Goal: Information Seeking & Learning: Check status

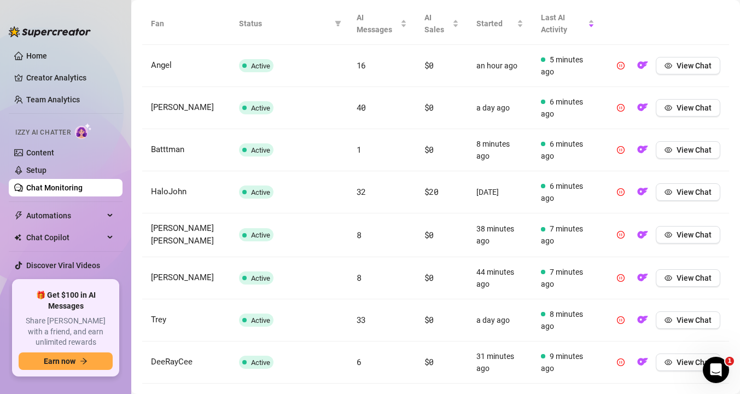
scroll to position [379, 0]
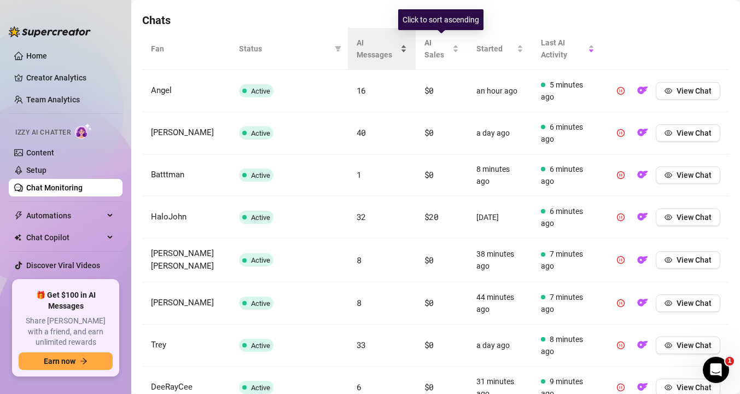
click at [381, 46] on span "AI Messages" at bounding box center [378, 49] width 42 height 24
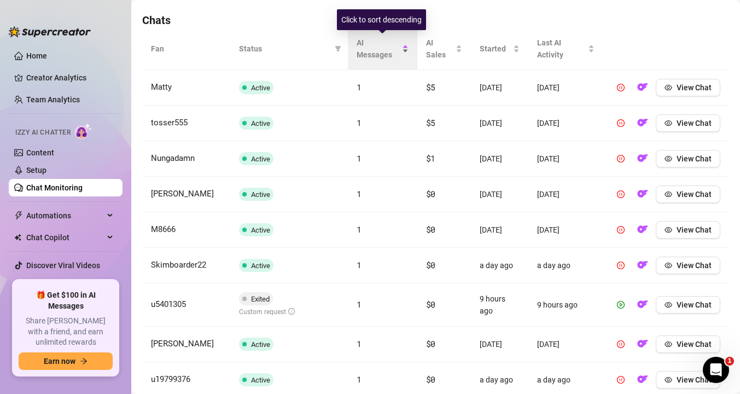
click at [381, 46] on span "AI Messages" at bounding box center [378, 49] width 43 height 24
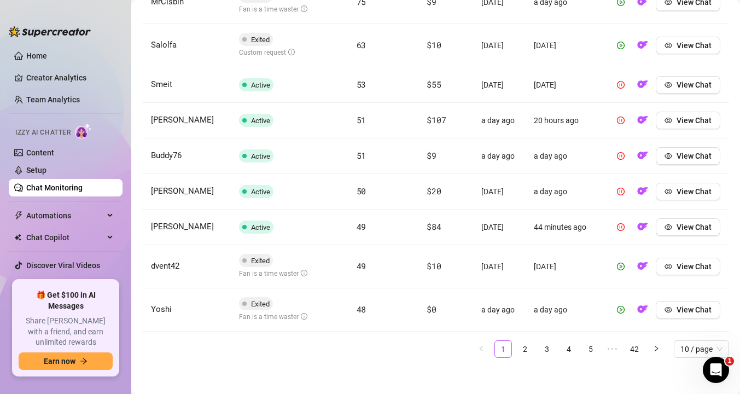
scroll to position [505, 0]
click at [698, 313] on span "View Chat" at bounding box center [693, 308] width 35 height 9
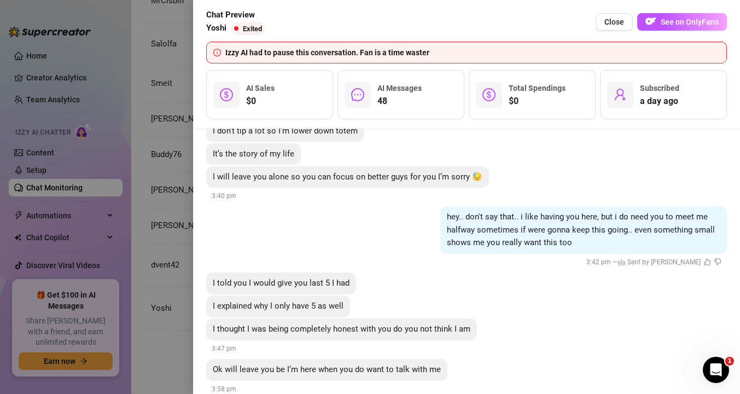
scroll to position [6522, 0]
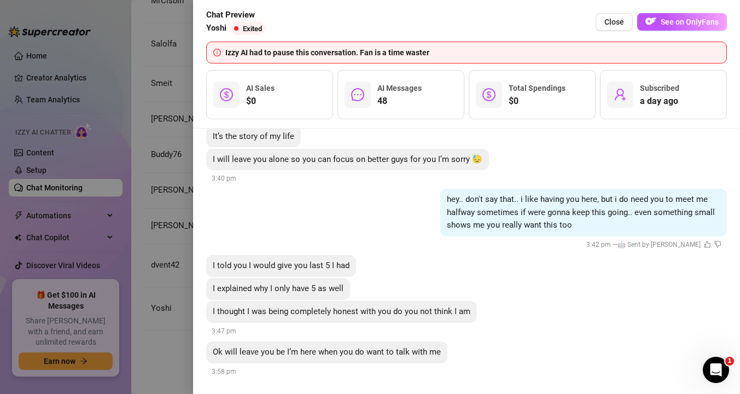
click at [178, 196] on div at bounding box center [370, 197] width 740 height 394
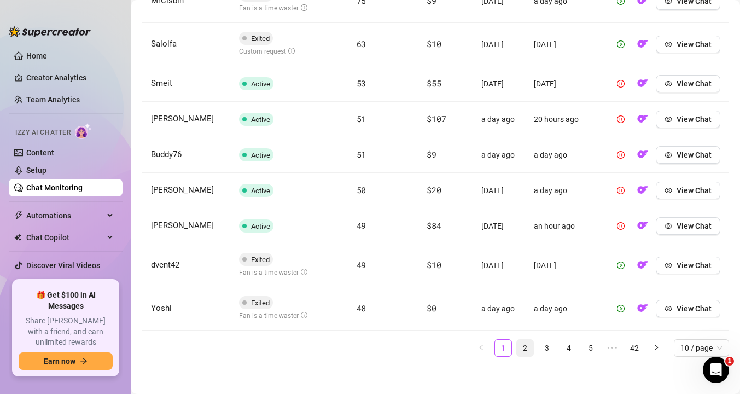
click at [528, 356] on link "2" at bounding box center [525, 348] width 16 height 16
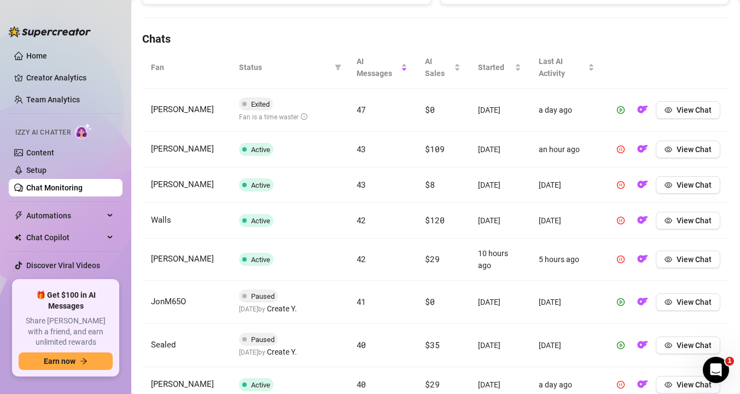
scroll to position [302, 0]
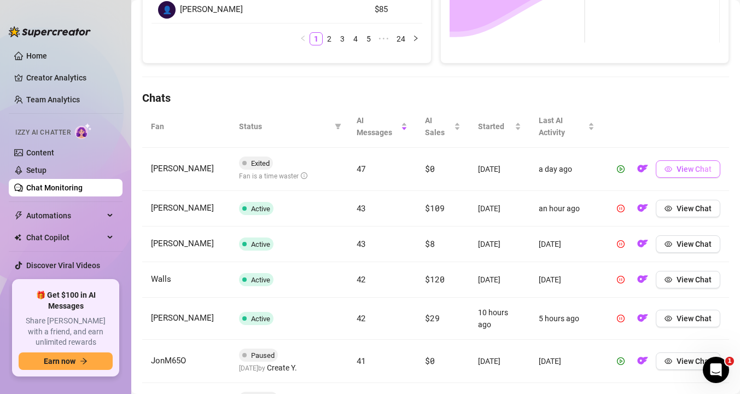
click at [669, 168] on icon "eye" at bounding box center [668, 169] width 8 height 8
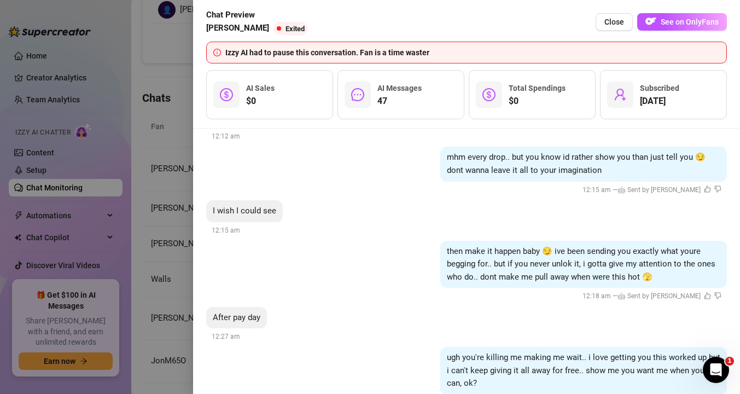
scroll to position [4715, 0]
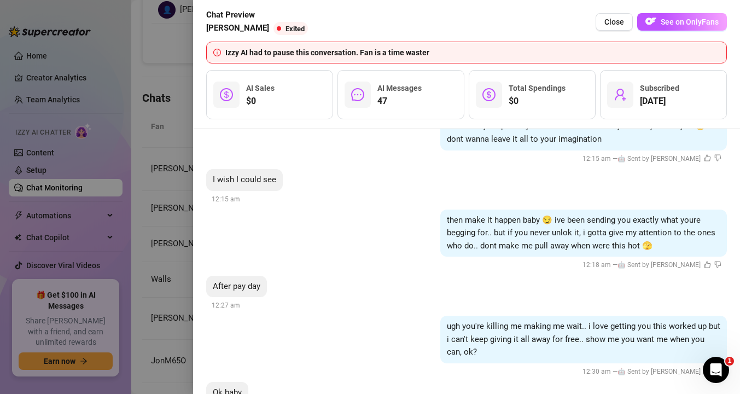
click at [164, 230] on div at bounding box center [370, 197] width 740 height 394
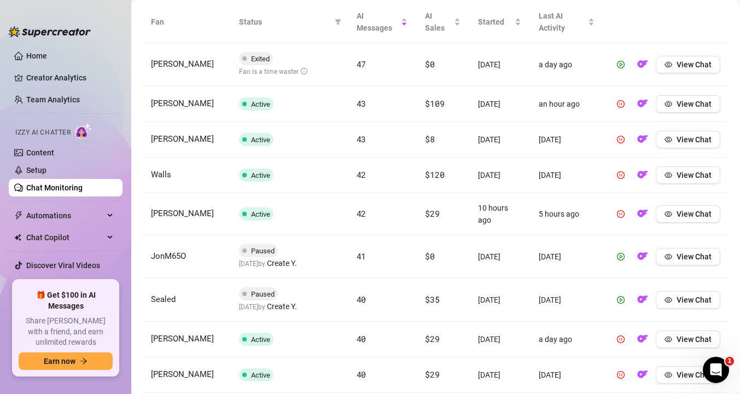
scroll to position [408, 0]
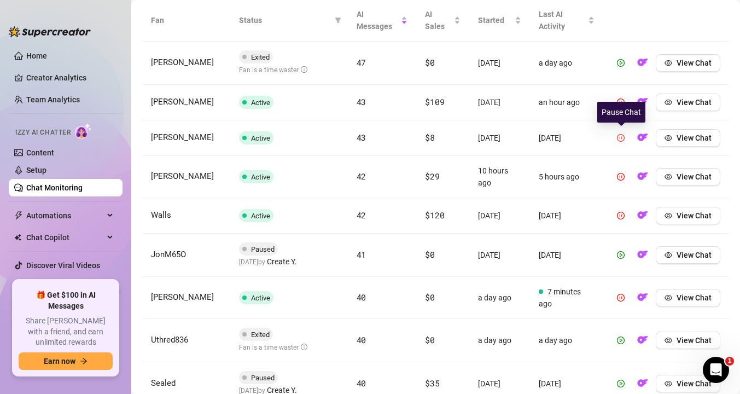
click at [621, 137] on icon "pause-circle" at bounding box center [621, 138] width 8 height 8
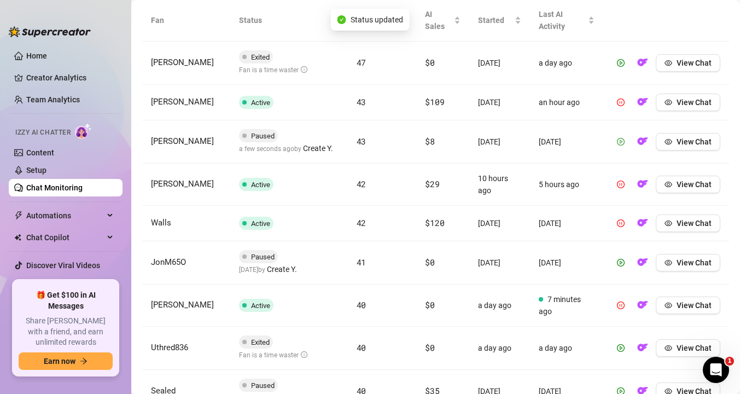
scroll to position [411, 0]
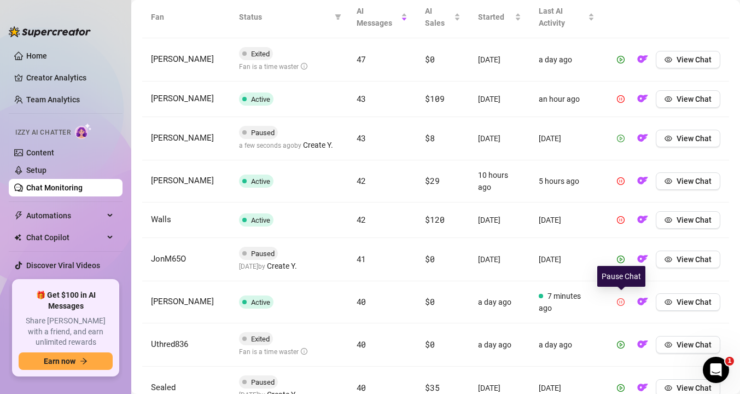
click at [622, 302] on icon "pause-circle" at bounding box center [621, 302] width 8 height 8
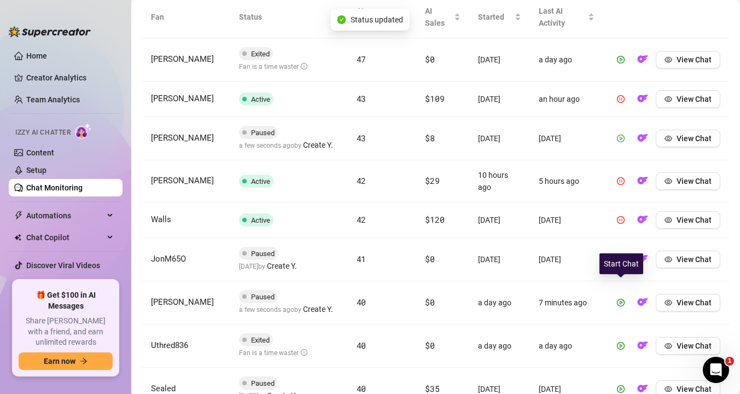
scroll to position [425, 0]
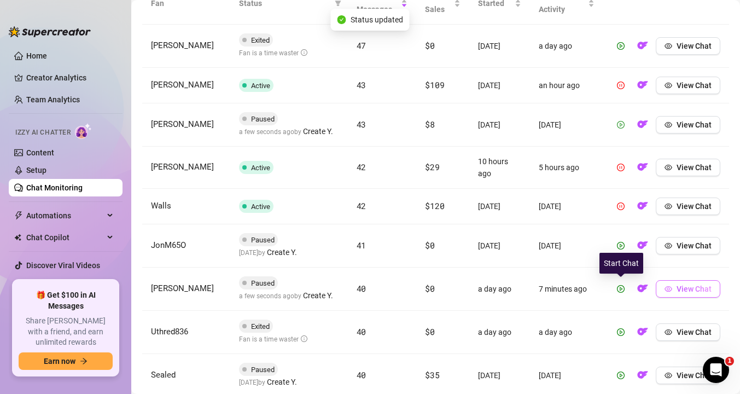
click at [691, 288] on span "View Chat" at bounding box center [693, 288] width 35 height 9
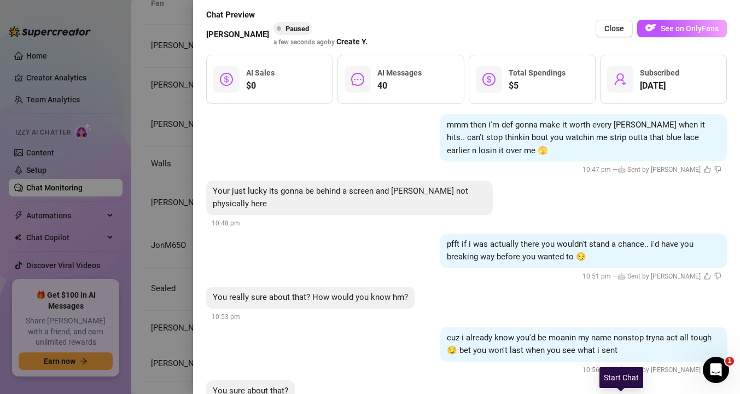
scroll to position [4324, 0]
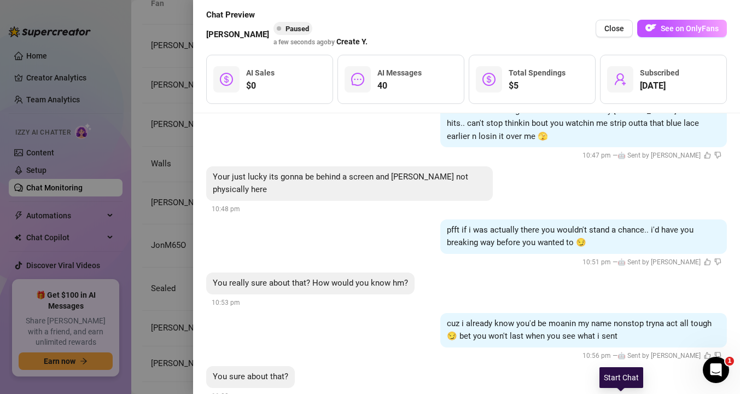
click at [170, 208] on div at bounding box center [370, 197] width 740 height 394
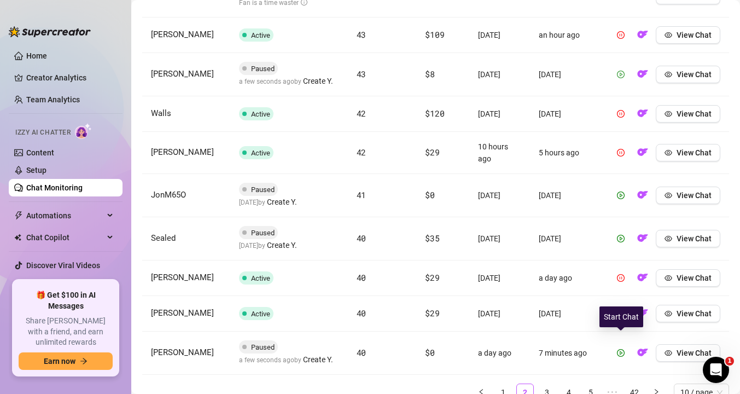
scroll to position [524, 0]
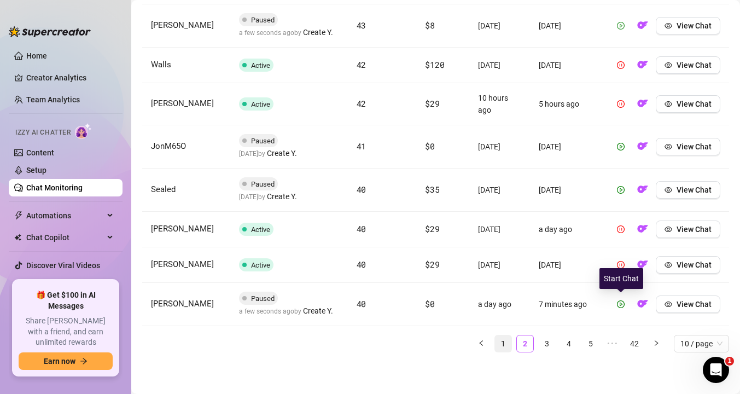
click at [499, 343] on link "1" at bounding box center [503, 343] width 16 height 16
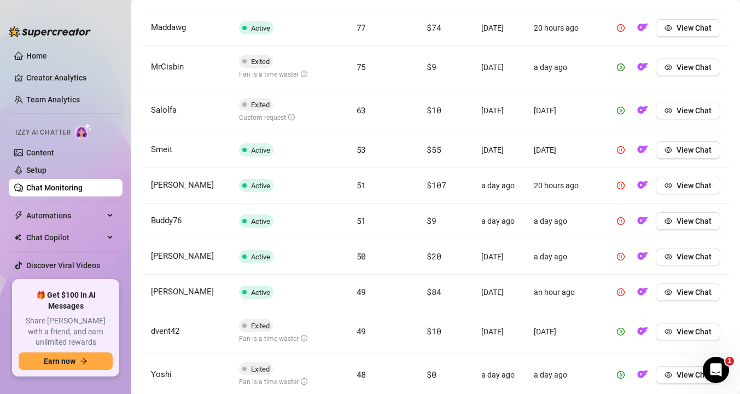
scroll to position [437, 0]
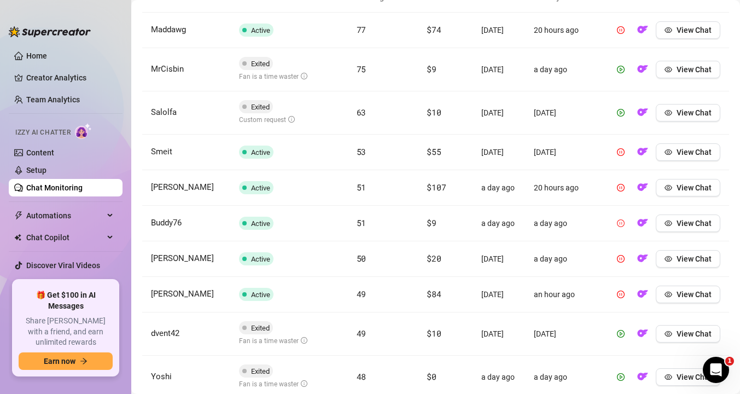
click at [623, 227] on icon "pause-circle" at bounding box center [621, 223] width 8 height 8
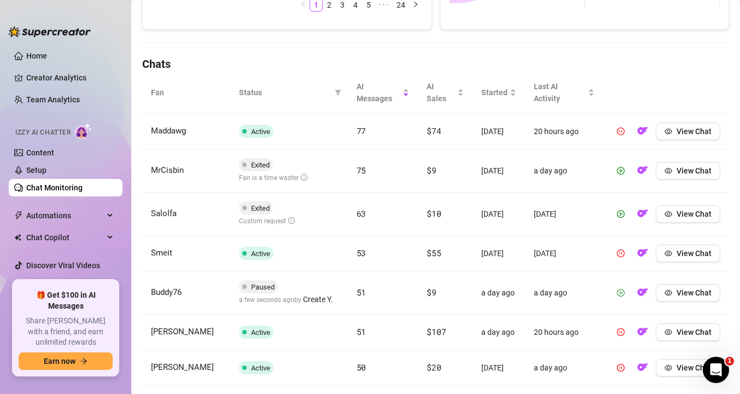
scroll to position [334, 0]
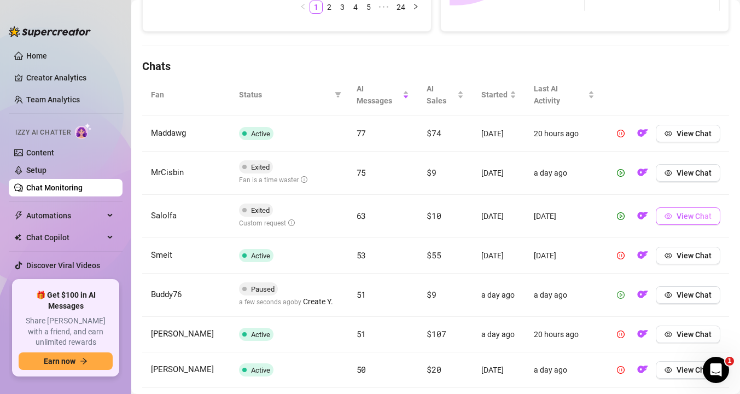
click at [681, 220] on span "View Chat" at bounding box center [693, 216] width 35 height 9
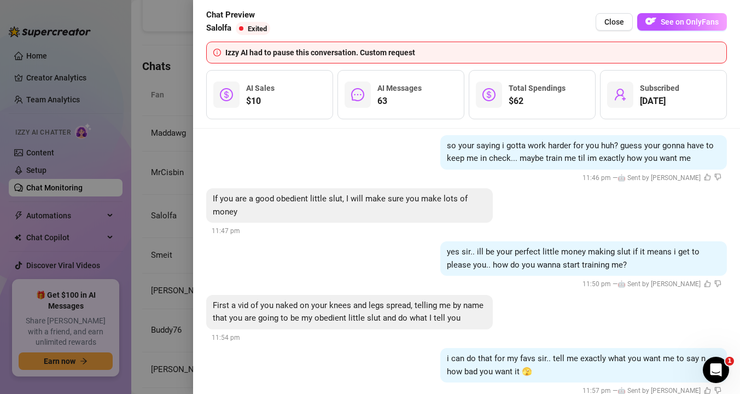
scroll to position [6837, 0]
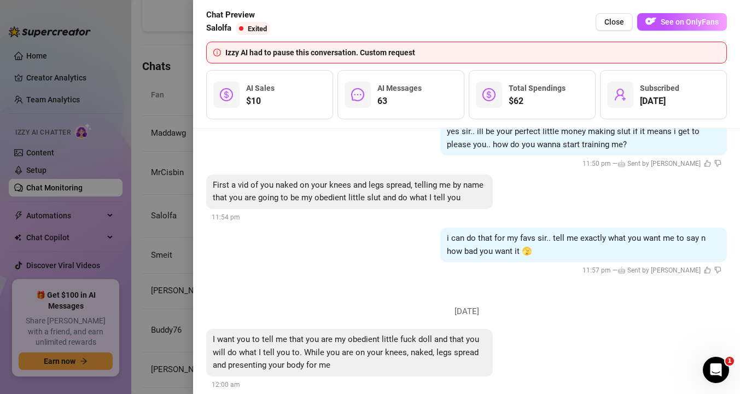
click at [149, 232] on div at bounding box center [370, 197] width 740 height 394
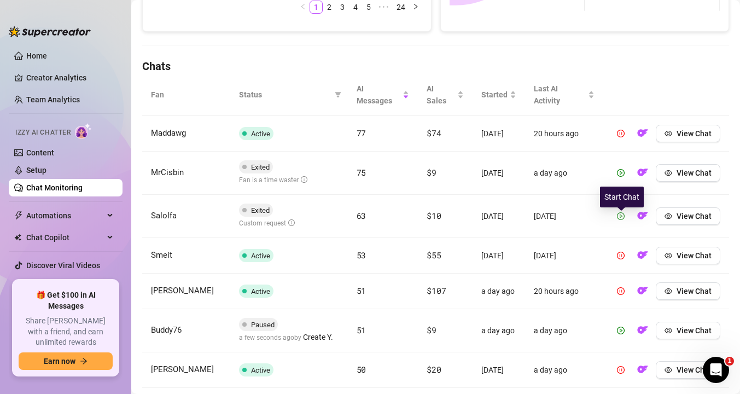
click at [623, 220] on icon "play-circle" at bounding box center [621, 216] width 8 height 8
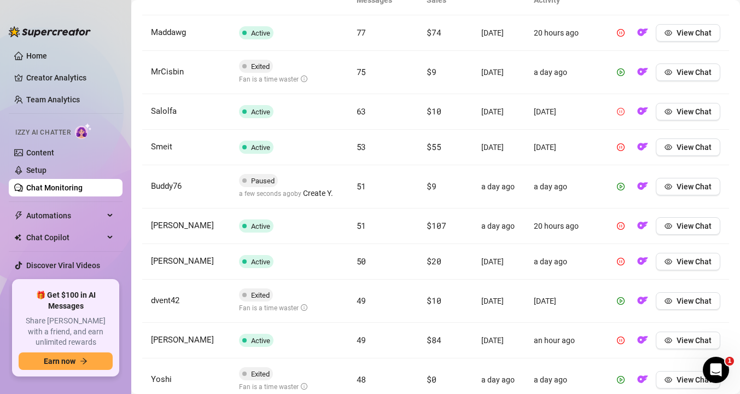
scroll to position [429, 0]
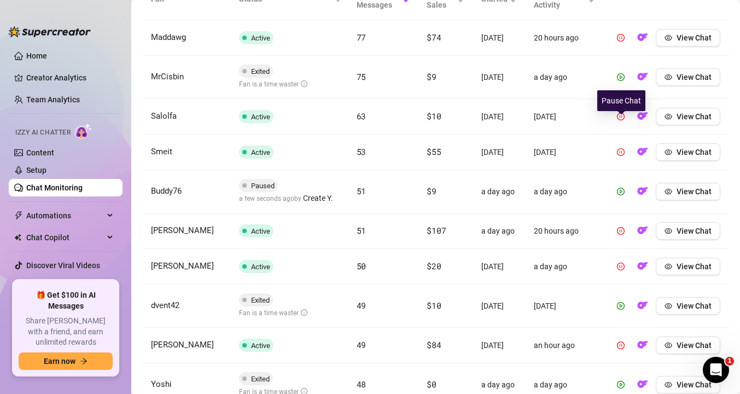
drag, startPoint x: 622, startPoint y: 127, endPoint x: 606, endPoint y: 151, distance: 28.8
click at [622, 120] on icon "pause-circle" at bounding box center [621, 117] width 8 height 8
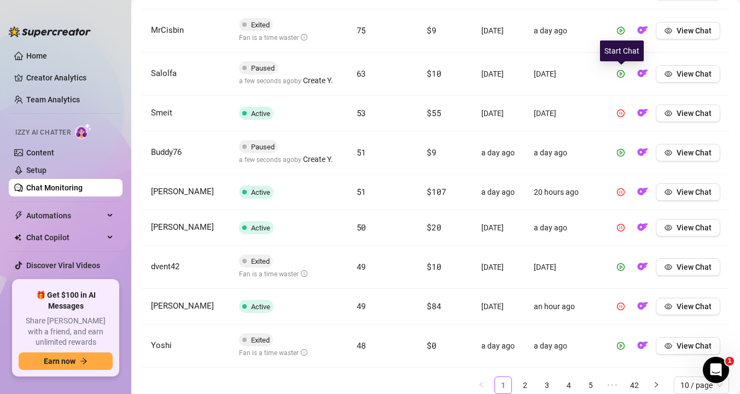
scroll to position [480, 0]
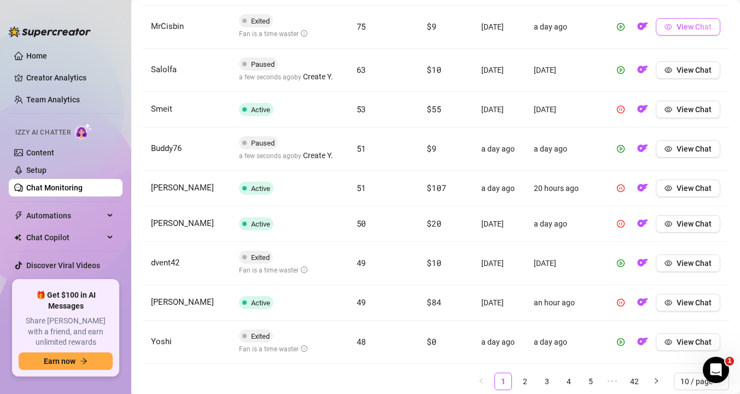
click at [670, 30] on icon "eye" at bounding box center [668, 27] width 8 height 8
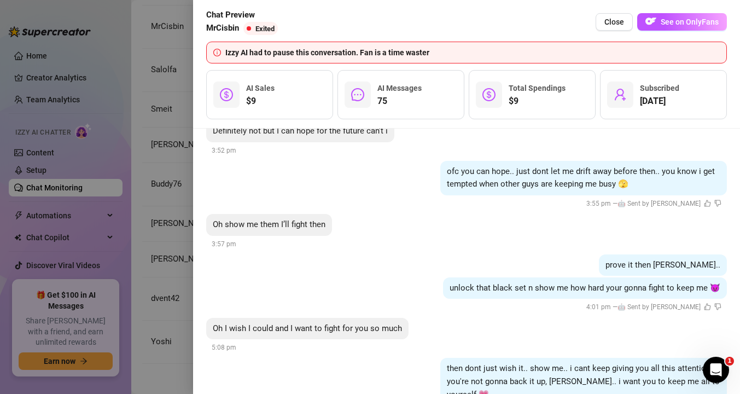
scroll to position [6724, 0]
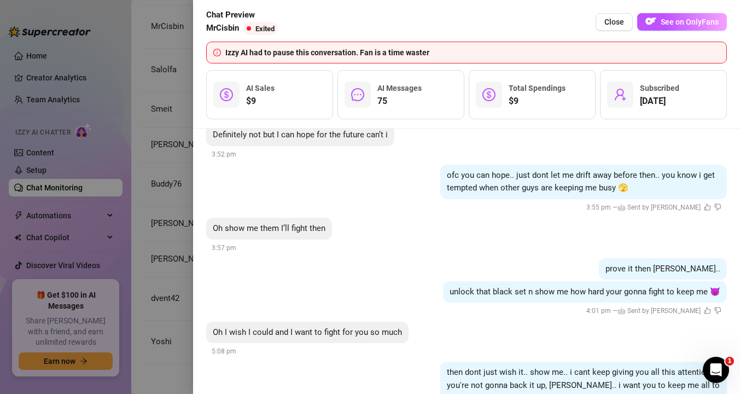
click at [165, 210] on div at bounding box center [370, 197] width 740 height 394
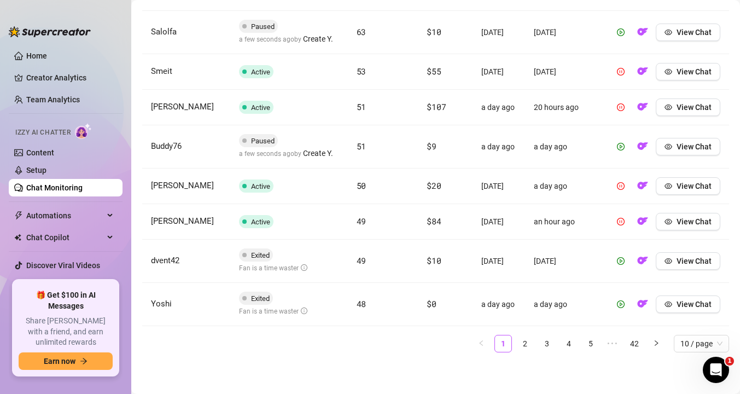
scroll to position [544, 0]
click at [527, 347] on link "2" at bounding box center [525, 343] width 16 height 16
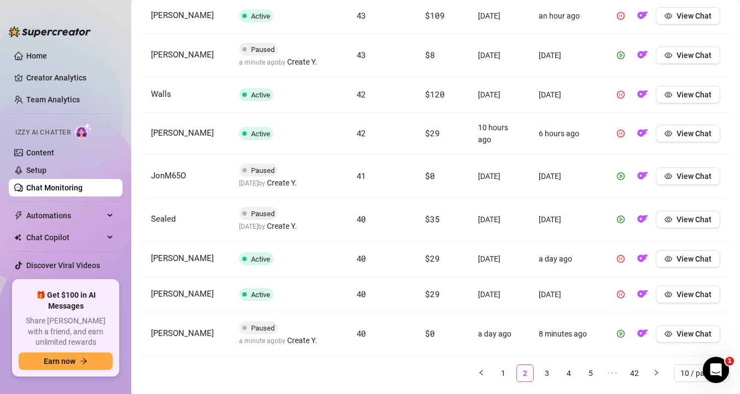
scroll to position [495, 0]
click at [669, 218] on icon "eye" at bounding box center [668, 219] width 8 height 8
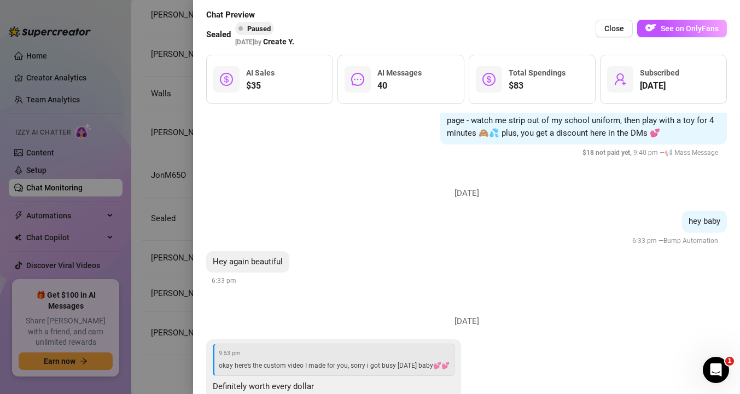
scroll to position [4536, 0]
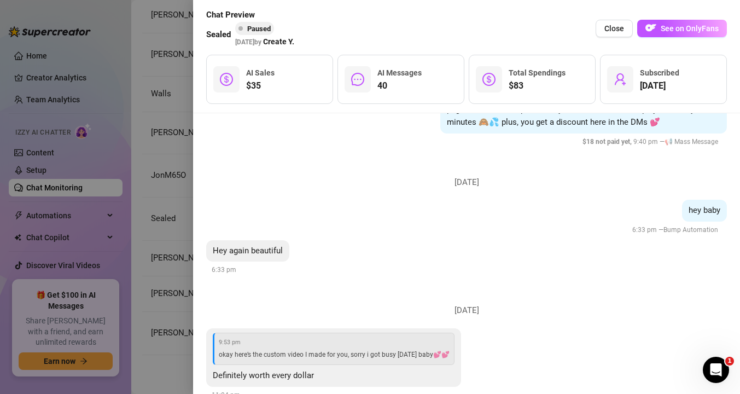
click at [178, 258] on div at bounding box center [370, 197] width 740 height 394
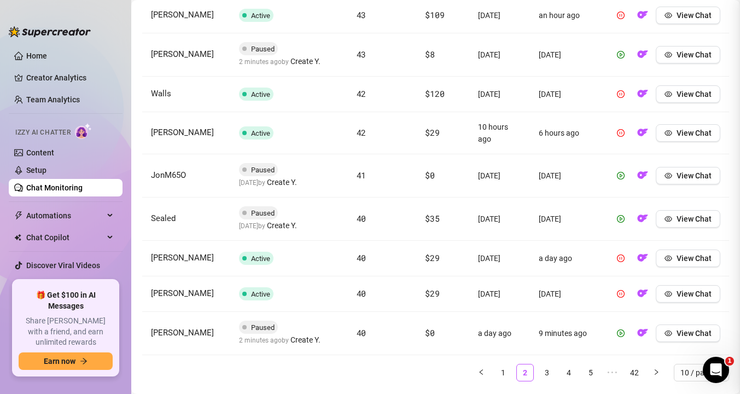
scroll to position [0, 0]
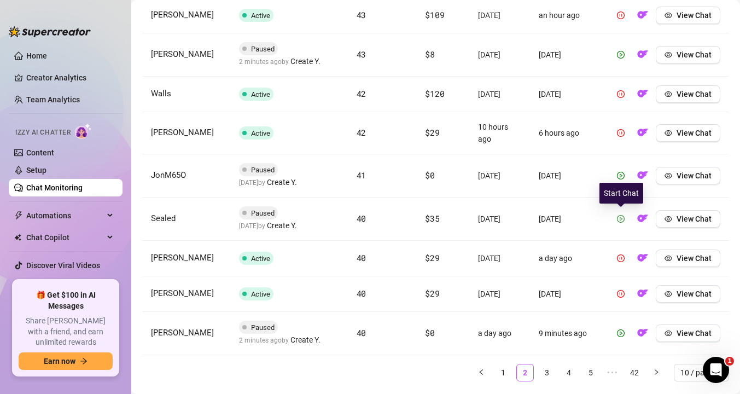
click at [624, 219] on icon "play-circle" at bounding box center [621, 219] width 8 height 8
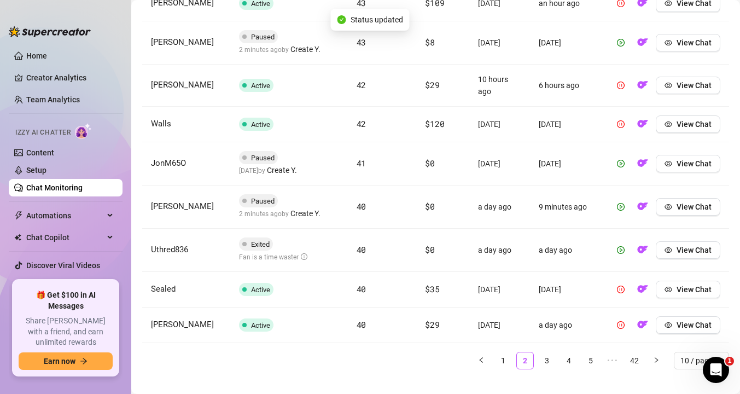
scroll to position [508, 0]
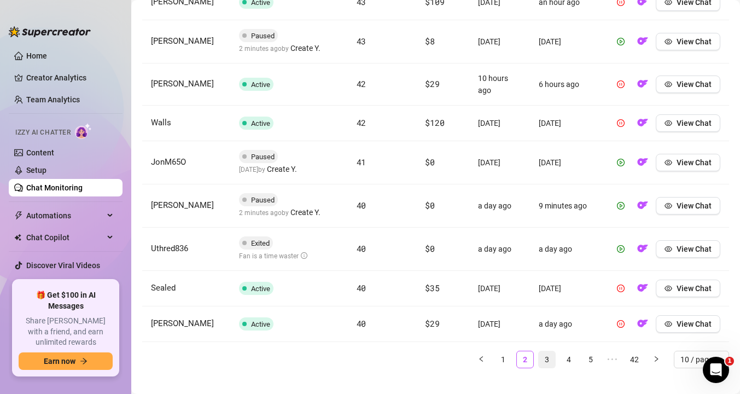
click at [547, 359] on link "3" at bounding box center [547, 359] width 16 height 16
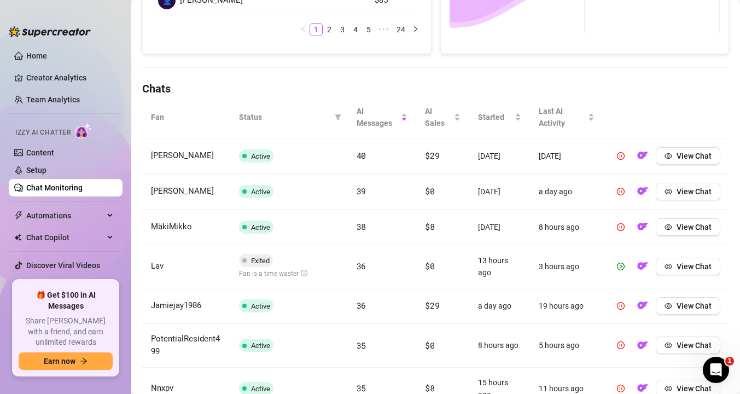
scroll to position [305, 0]
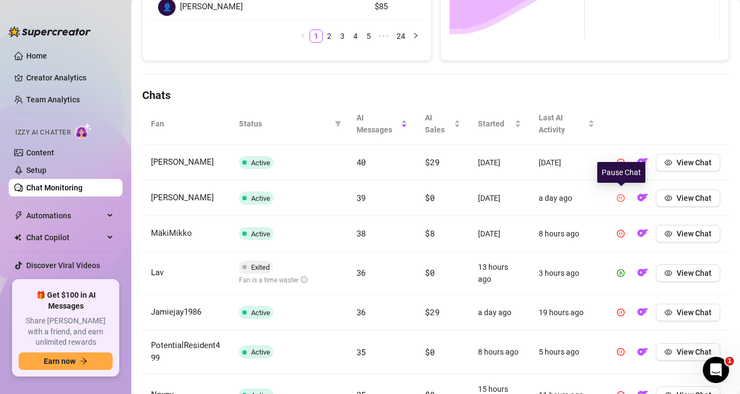
click at [625, 199] on button "button" at bounding box center [620, 197] width 17 height 17
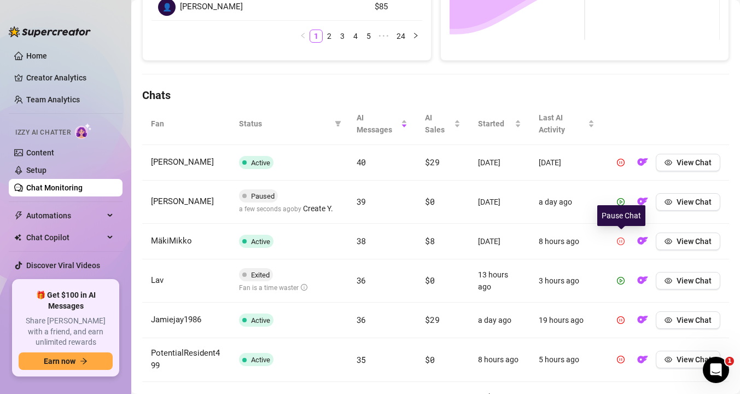
click at [624, 242] on icon "pause-circle" at bounding box center [621, 241] width 8 height 8
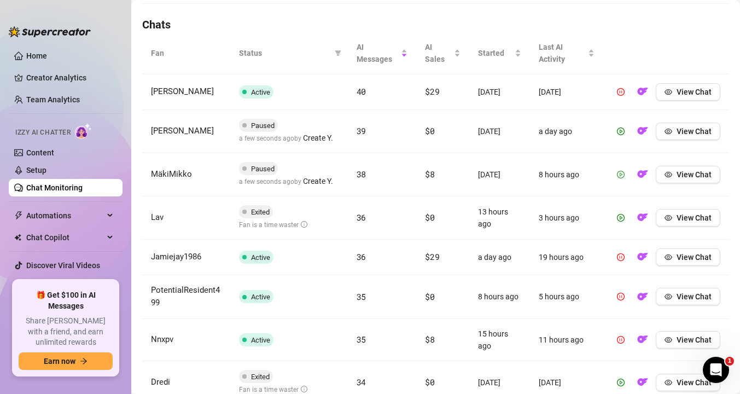
scroll to position [376, 0]
click at [663, 296] on button "View Chat" at bounding box center [688, 295] width 65 height 17
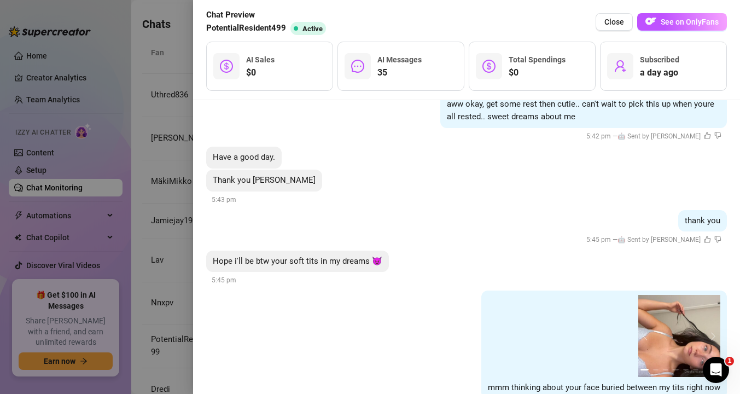
scroll to position [3702, 0]
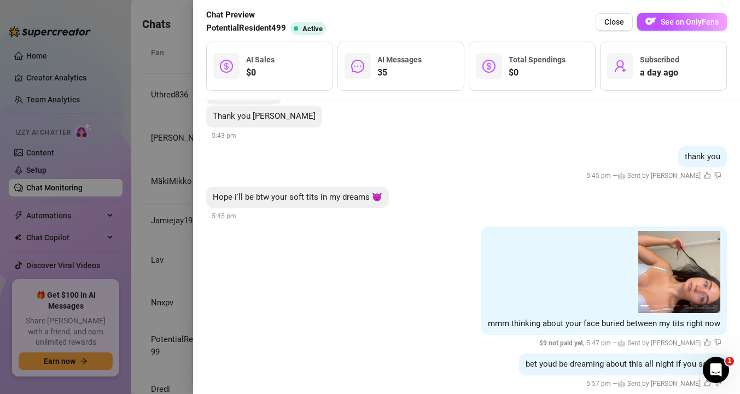
click at [166, 202] on div at bounding box center [370, 197] width 740 height 394
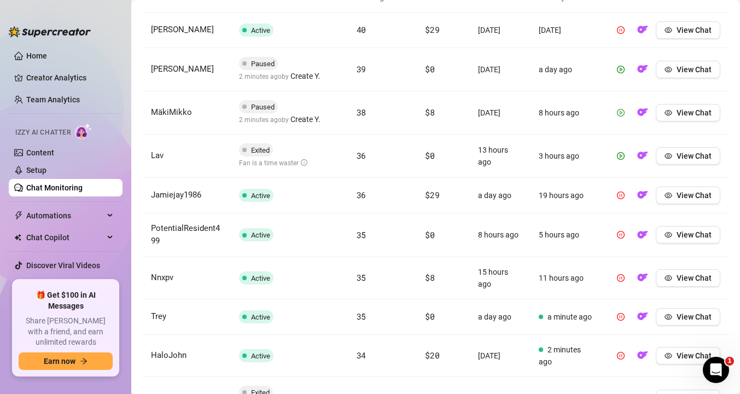
scroll to position [438, 0]
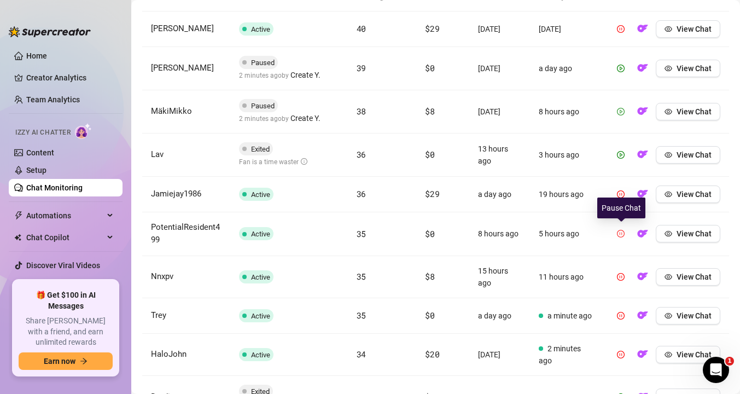
click at [618, 233] on icon "pause-circle" at bounding box center [621, 234] width 8 height 8
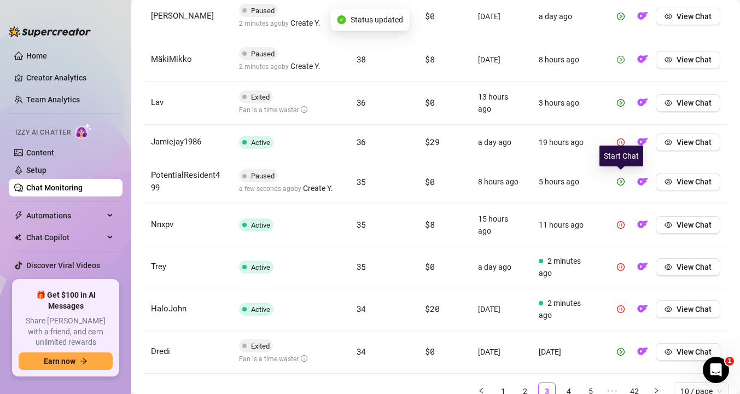
scroll to position [497, 0]
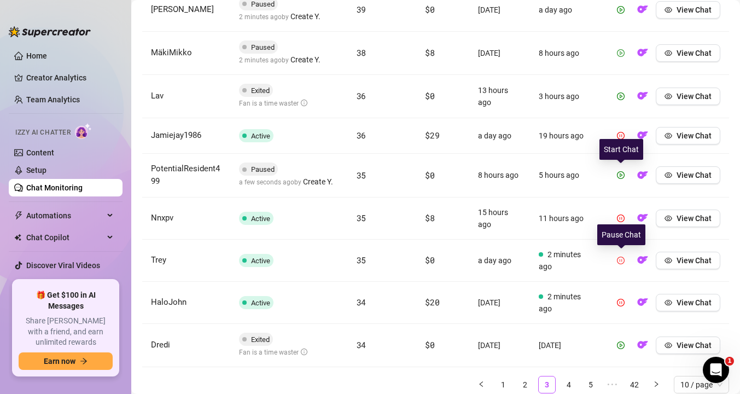
click at [620, 261] on icon "pause-circle" at bounding box center [621, 260] width 8 height 8
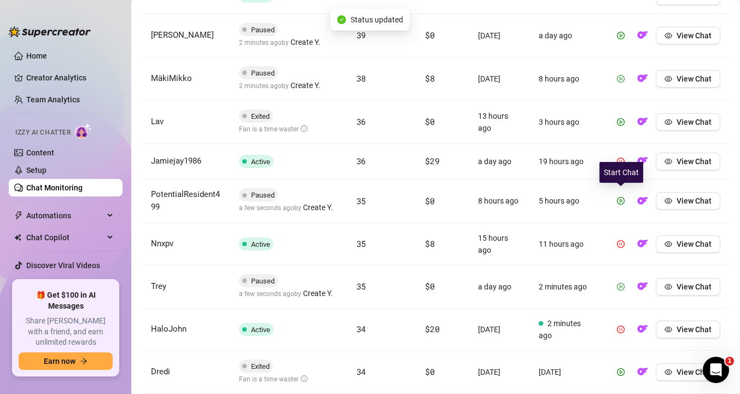
scroll to position [465, 0]
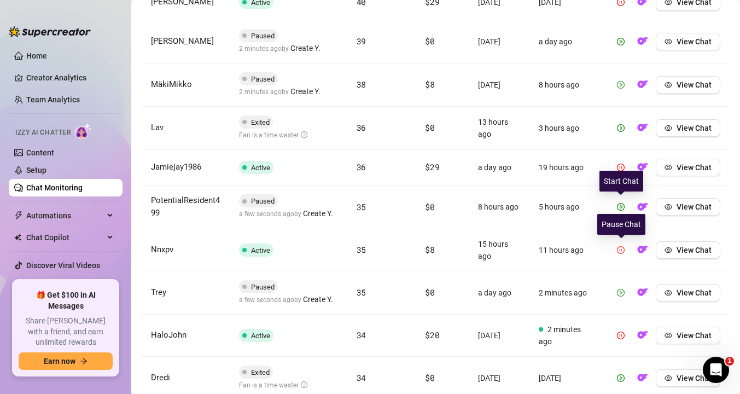
click at [621, 250] on icon "pause-circle" at bounding box center [621, 250] width 8 height 8
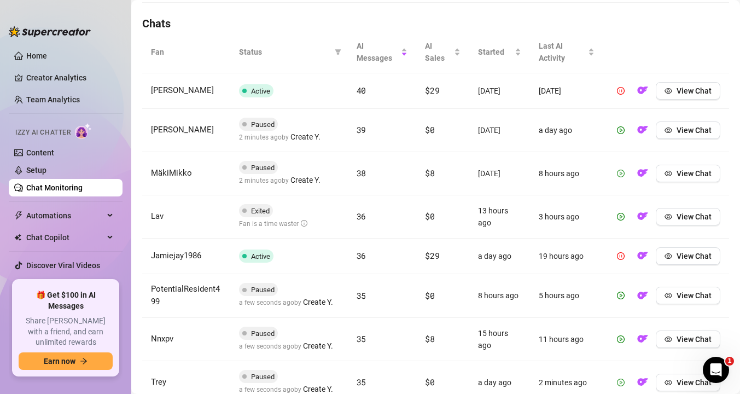
scroll to position [540, 0]
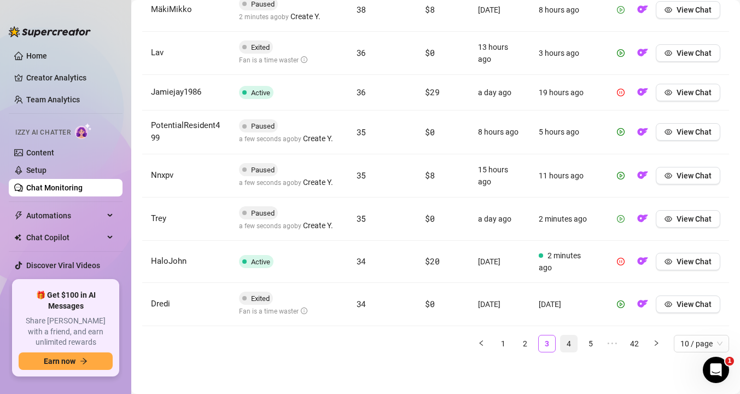
click at [571, 347] on link "4" at bounding box center [568, 343] width 16 height 16
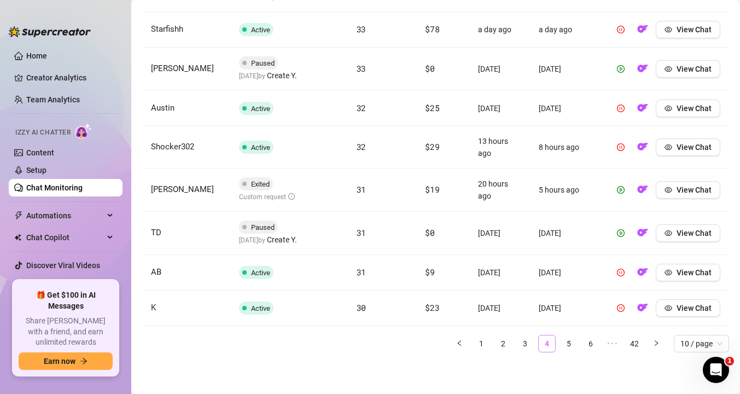
scroll to position [516, 0]
click at [571, 347] on link "5" at bounding box center [568, 343] width 16 height 16
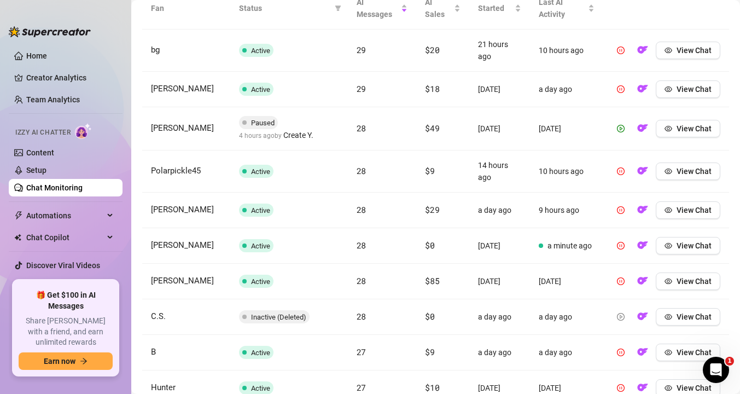
scroll to position [428, 0]
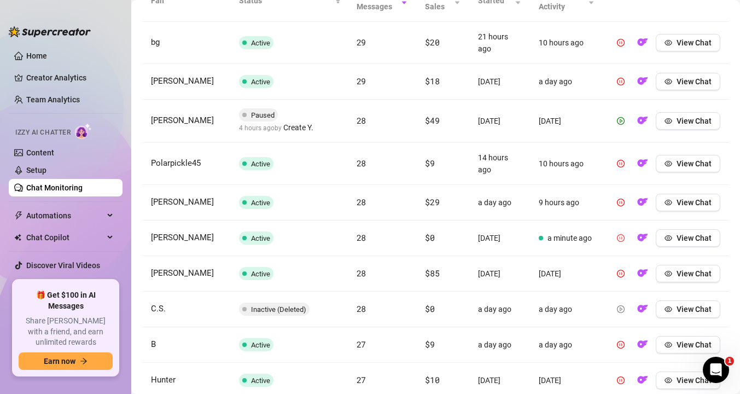
click at [622, 240] on icon "pause-circle" at bounding box center [621, 238] width 8 height 8
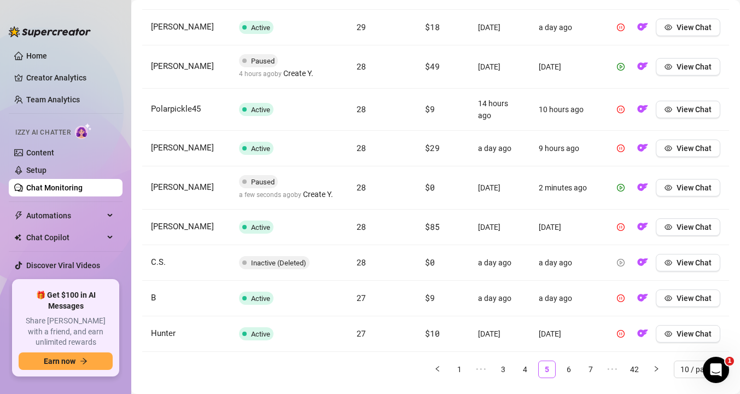
scroll to position [483, 0]
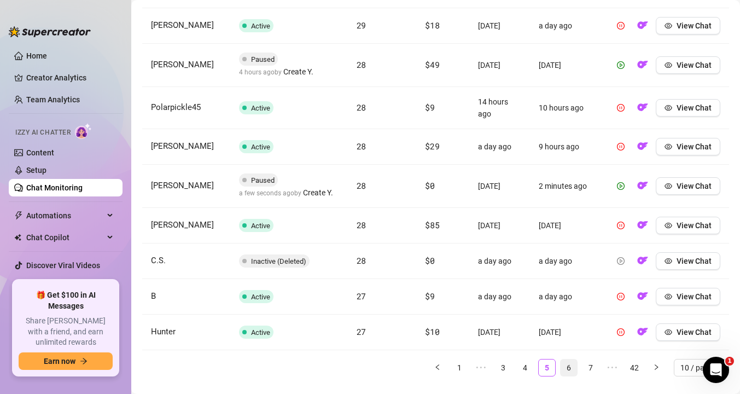
click at [576, 367] on link "6" at bounding box center [568, 367] width 16 height 16
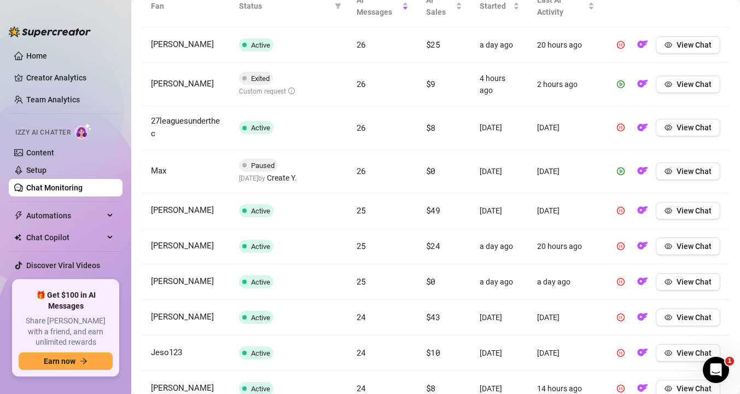
scroll to position [421, 0]
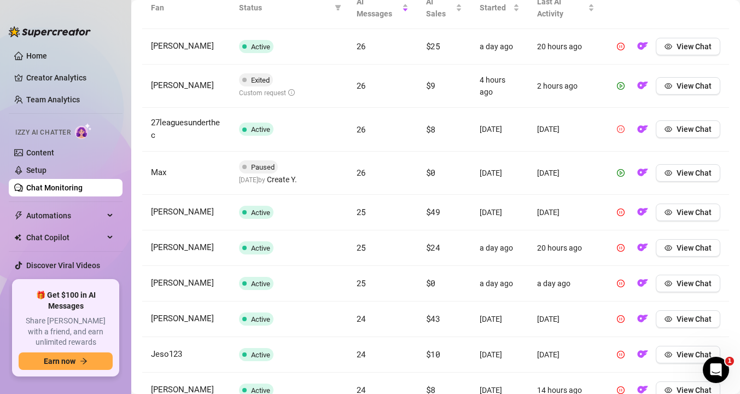
click at [623, 125] on icon "pause-circle" at bounding box center [621, 129] width 8 height 8
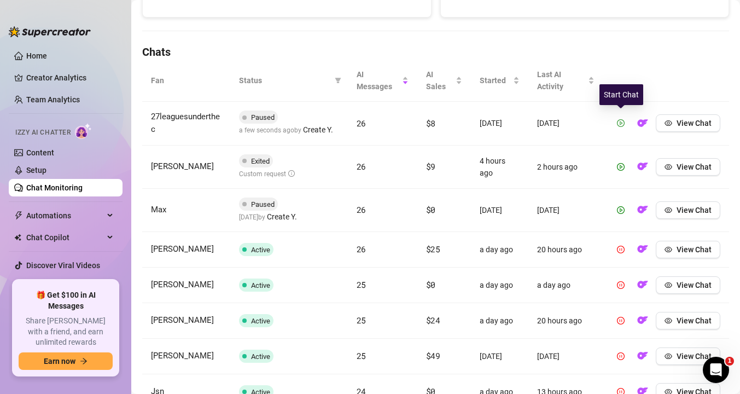
scroll to position [375, 0]
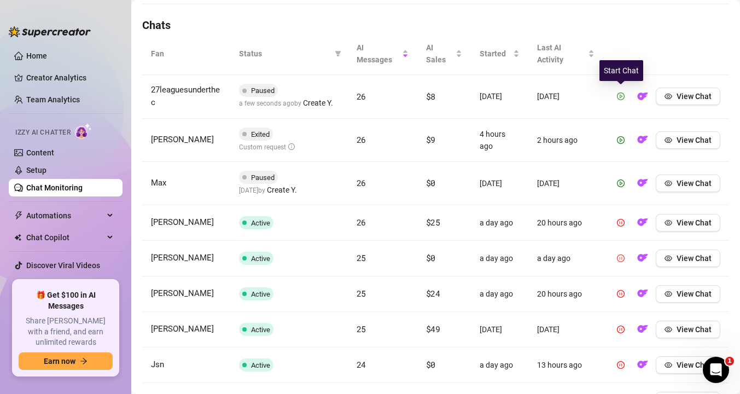
click at [621, 252] on button "button" at bounding box center [620, 257] width 17 height 17
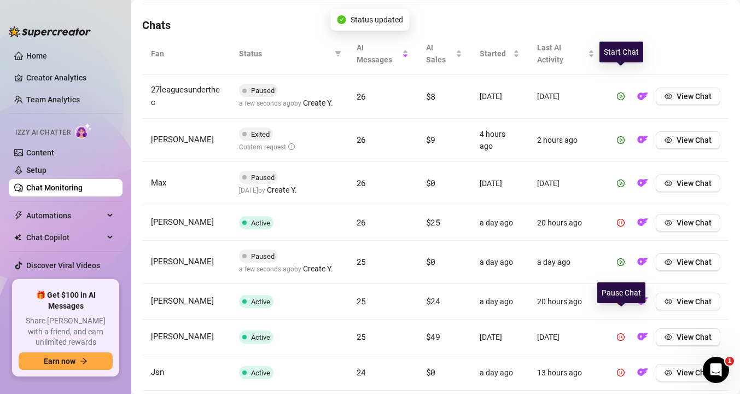
scroll to position [407, 0]
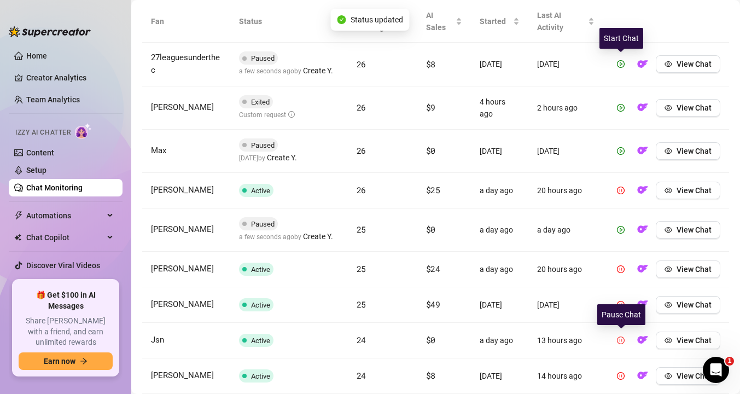
click at [619, 337] on icon "pause-circle" at bounding box center [621, 340] width 8 height 8
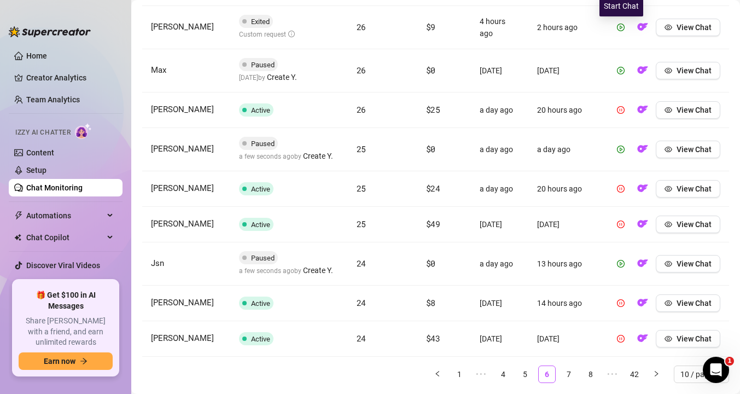
scroll to position [504, 0]
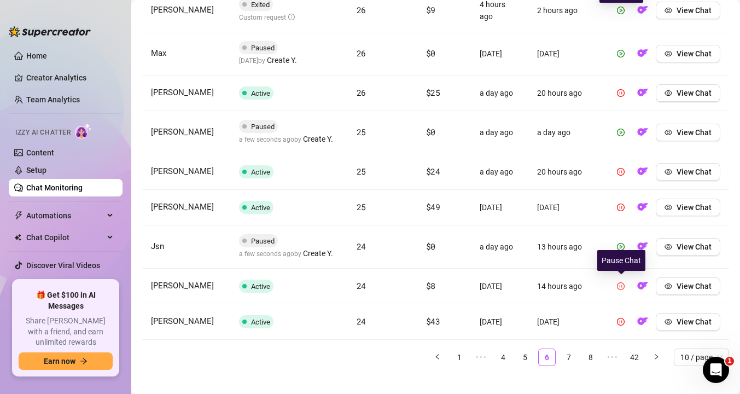
click at [622, 285] on icon "pause-circle" at bounding box center [621, 286] width 8 height 8
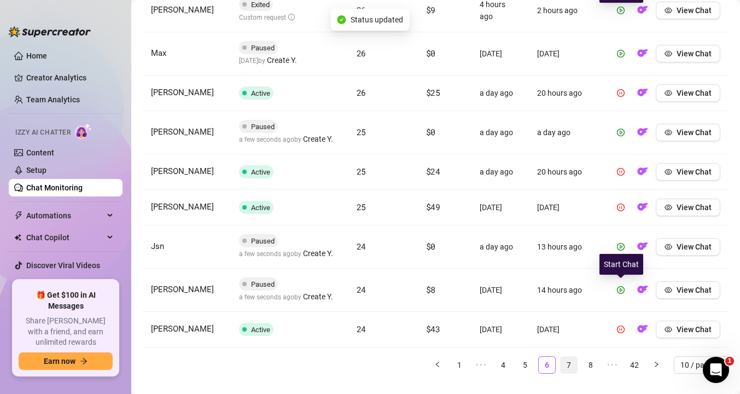
click at [567, 363] on link "7" at bounding box center [568, 365] width 16 height 16
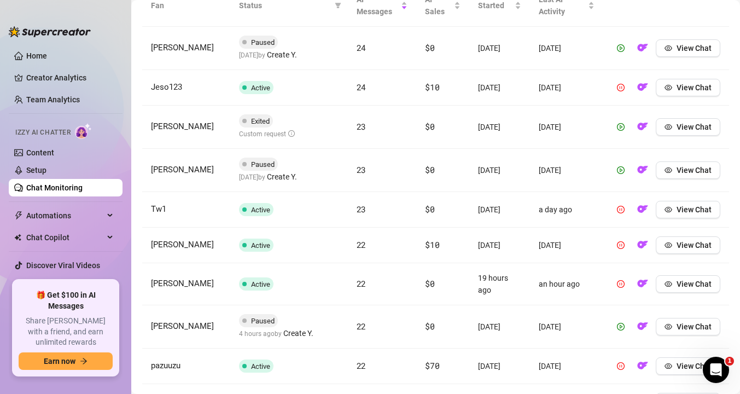
scroll to position [410, 0]
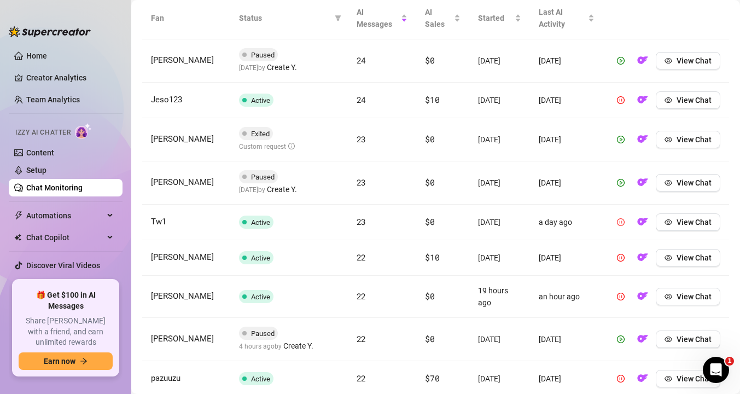
click at [618, 220] on icon "pause-circle" at bounding box center [621, 222] width 8 height 8
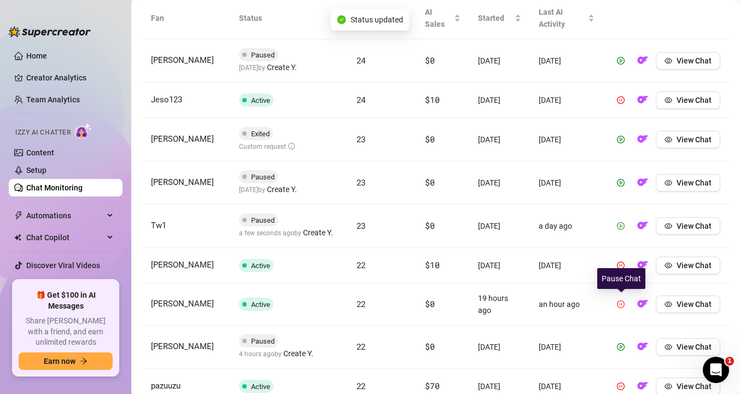
click at [625, 305] on button "button" at bounding box center [620, 303] width 17 height 17
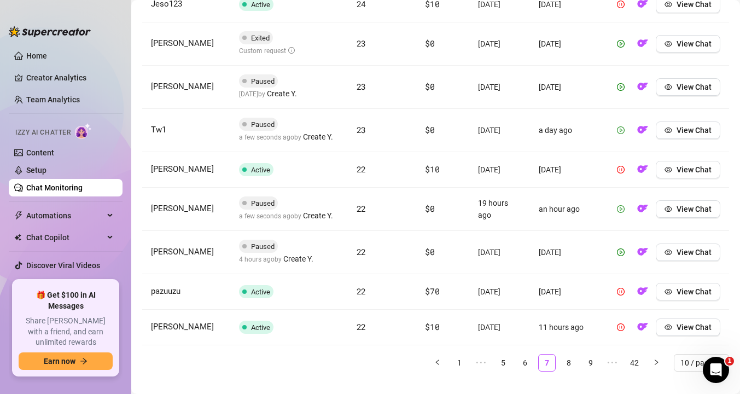
scroll to position [525, 0]
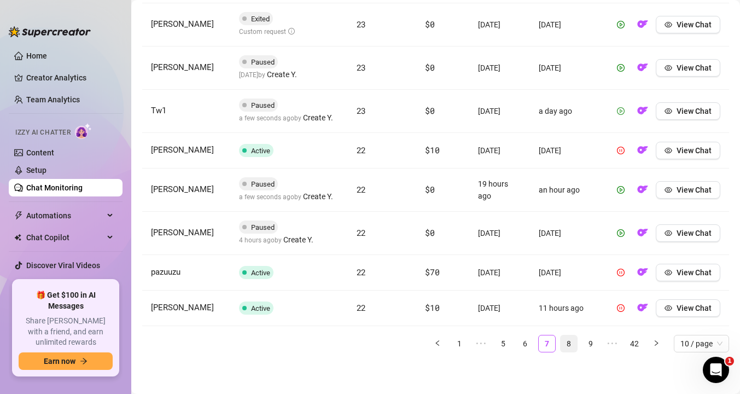
click at [571, 347] on link "8" at bounding box center [568, 343] width 16 height 16
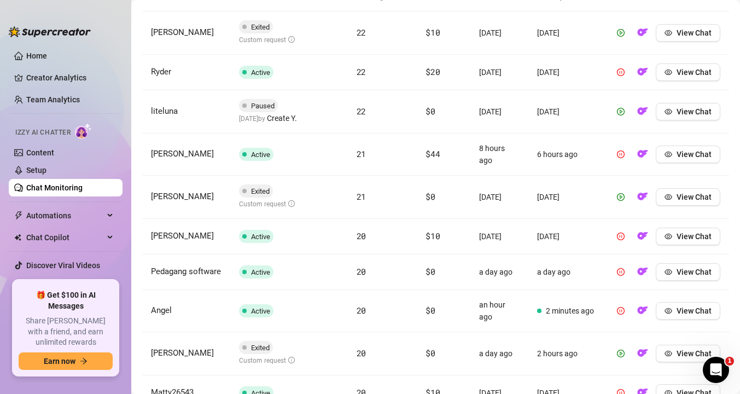
scroll to position [457, 0]
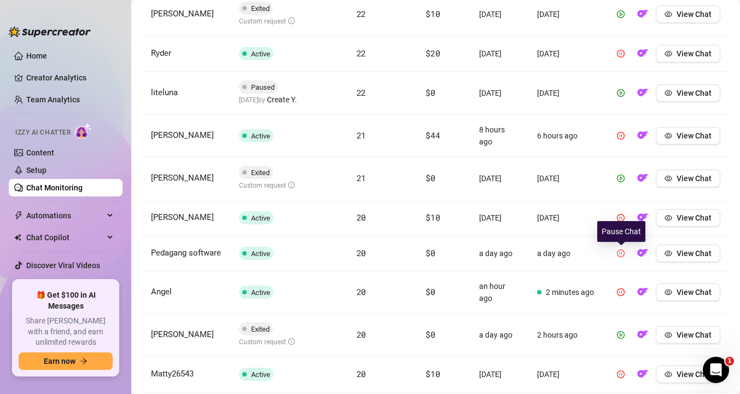
click at [623, 256] on icon "pause-circle" at bounding box center [621, 253] width 8 height 8
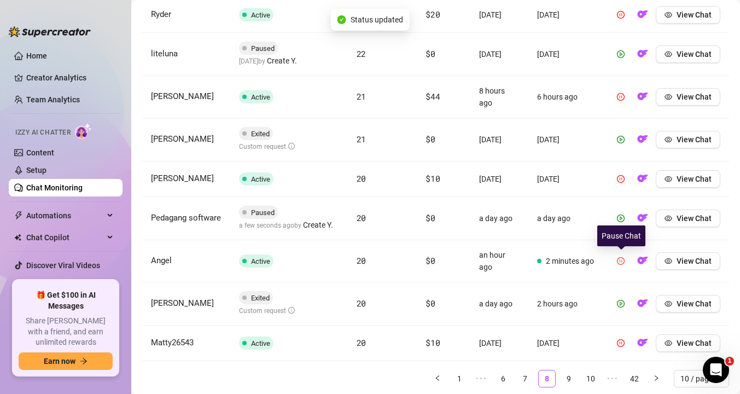
scroll to position [497, 0]
click at [624, 262] on icon "pause-circle" at bounding box center [621, 260] width 8 height 8
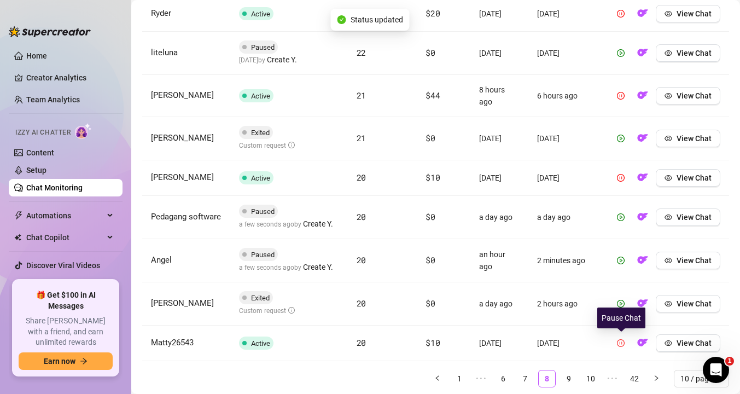
click at [624, 343] on icon "pause-circle" at bounding box center [621, 343] width 8 height 8
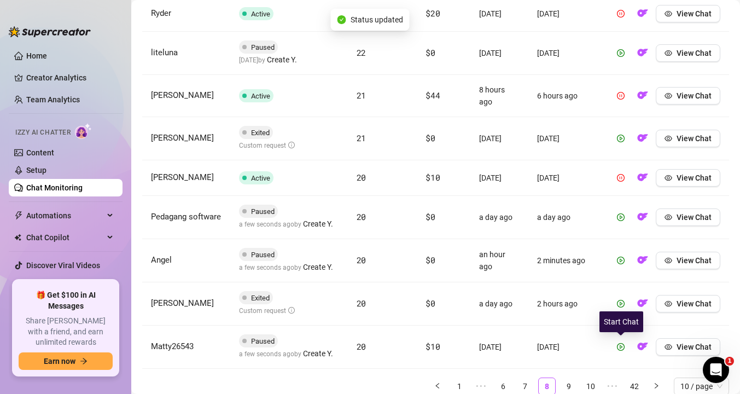
click at [573, 371] on div "Fan Status AI Messages AI Sales Started Last AI Activity [PERSON_NAME] Exited C…" at bounding box center [435, 153] width 587 height 484
click at [570, 383] on link "9" at bounding box center [568, 386] width 16 height 16
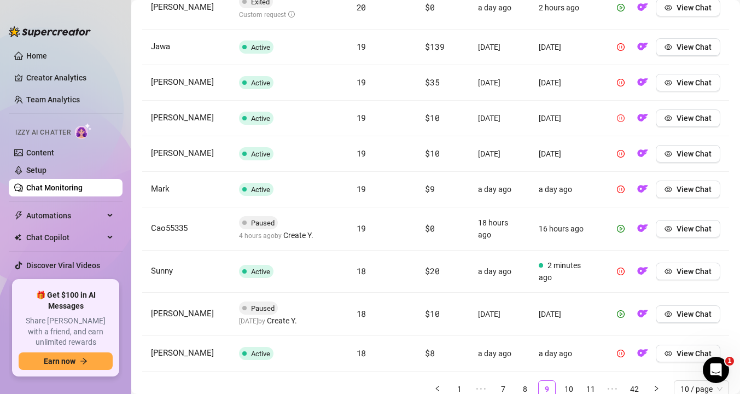
scroll to position [467, 0]
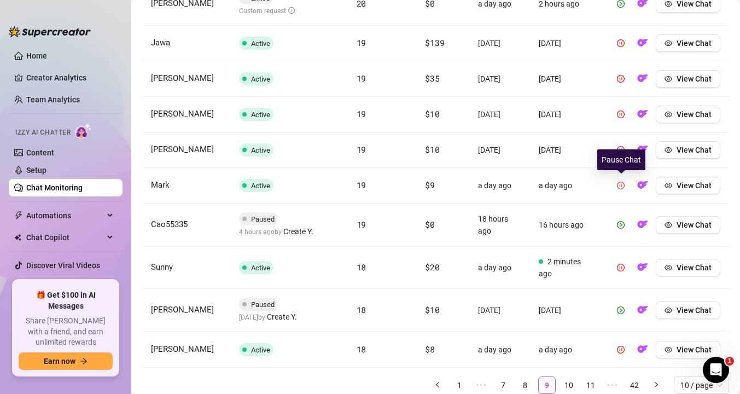
click at [621, 185] on icon "pause-circle" at bounding box center [621, 186] width 8 height 8
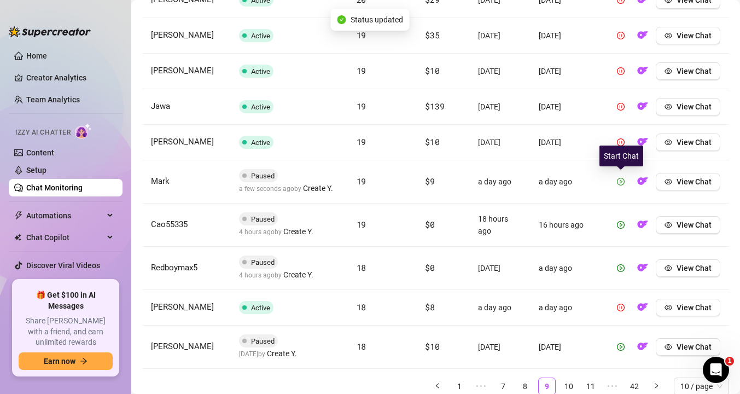
click at [623, 184] on icon "play-circle" at bounding box center [621, 182] width 8 height 8
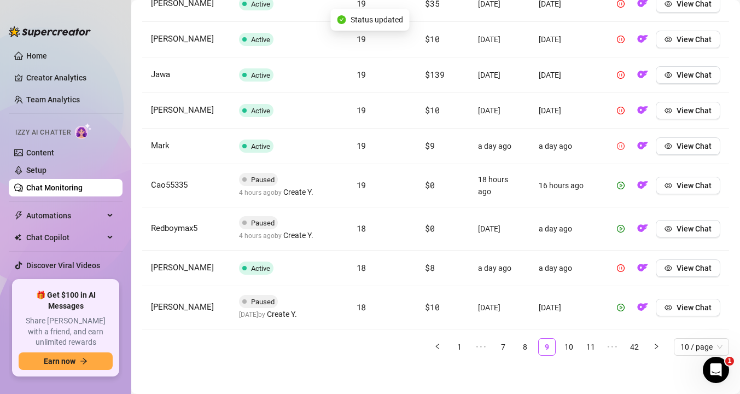
scroll to position [502, 0]
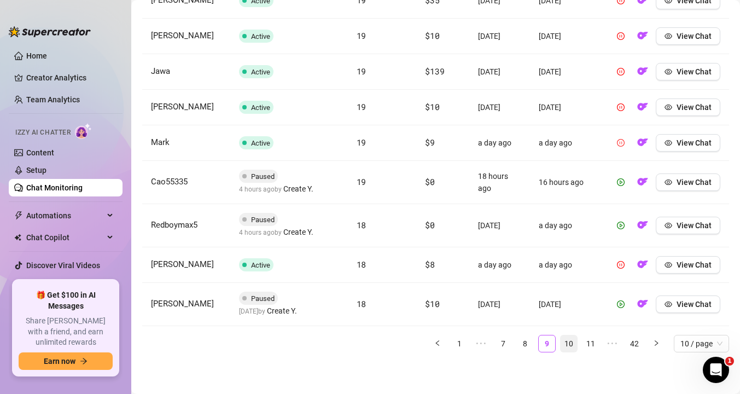
click at [573, 342] on link "10" at bounding box center [568, 343] width 16 height 16
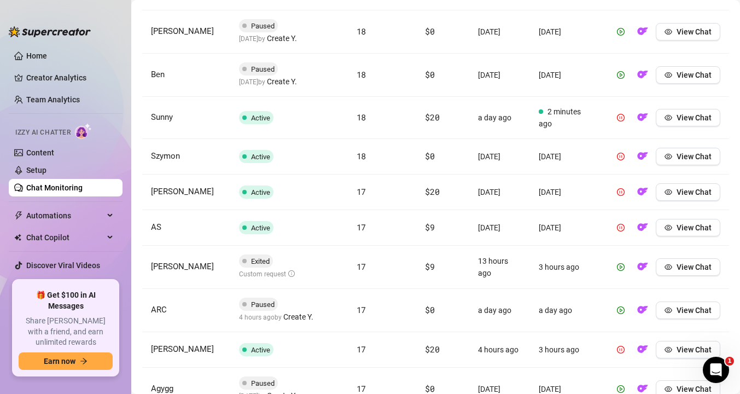
scroll to position [438, 0]
click at [621, 158] on icon "pause-circle" at bounding box center [621, 158] width 8 height 8
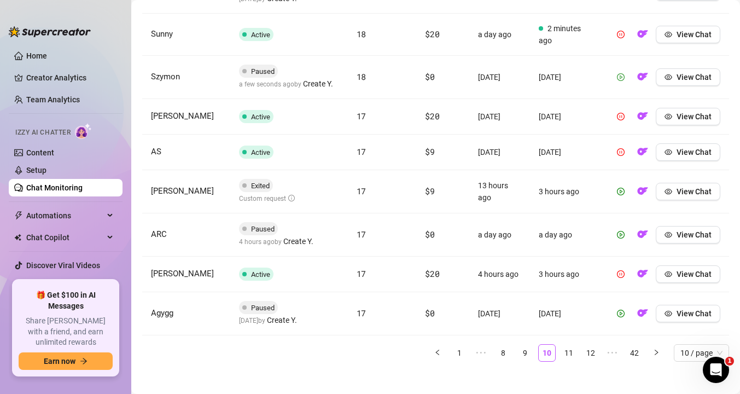
scroll to position [532, 0]
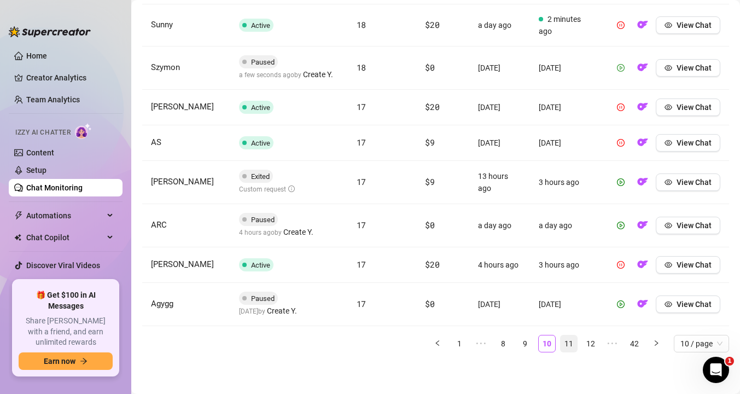
click at [566, 342] on link "11" at bounding box center [568, 343] width 16 height 16
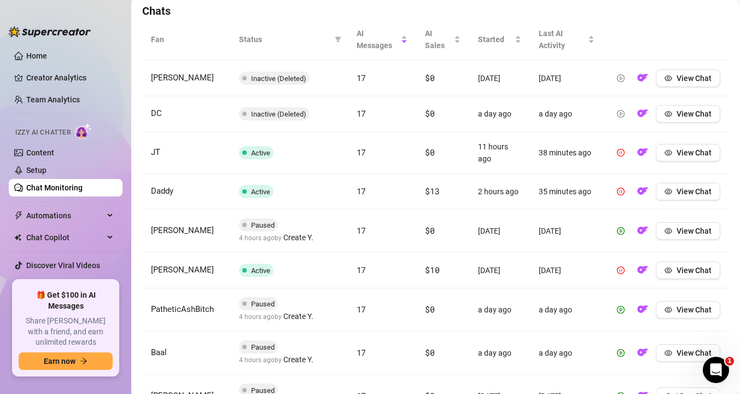
scroll to position [379, 0]
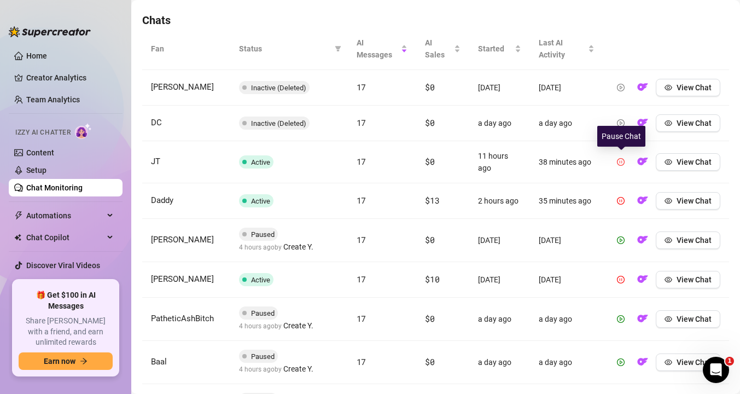
click at [622, 164] on icon "pause-circle" at bounding box center [621, 162] width 8 height 8
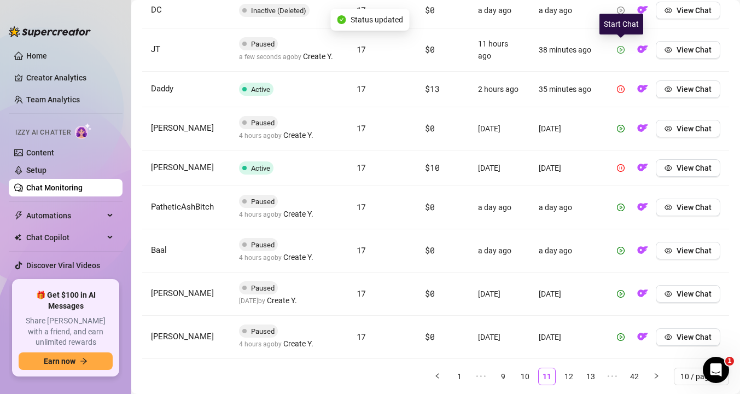
scroll to position [525, 0]
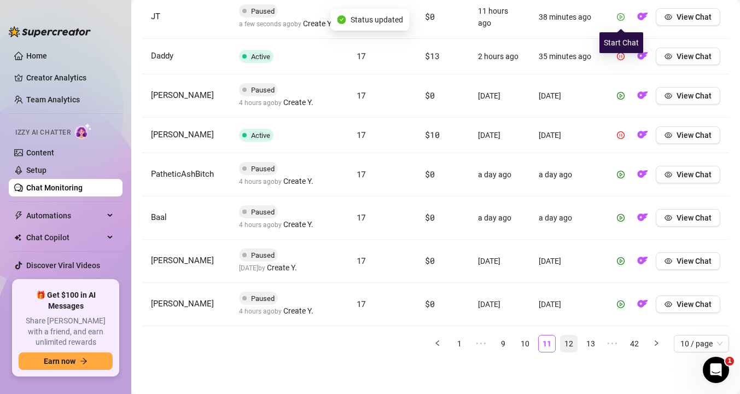
click at [571, 342] on link "12" at bounding box center [568, 343] width 16 height 16
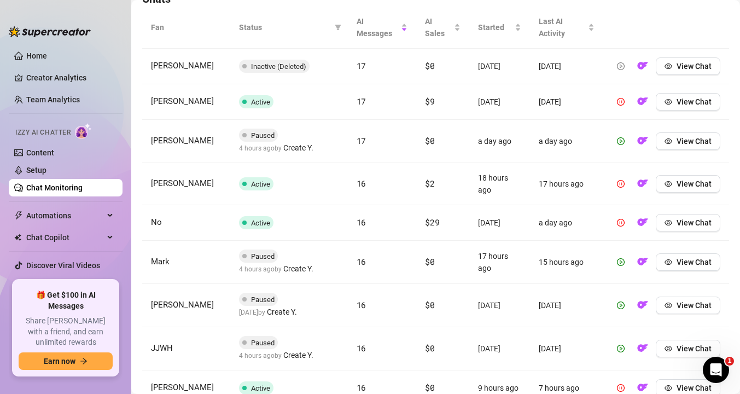
scroll to position [403, 0]
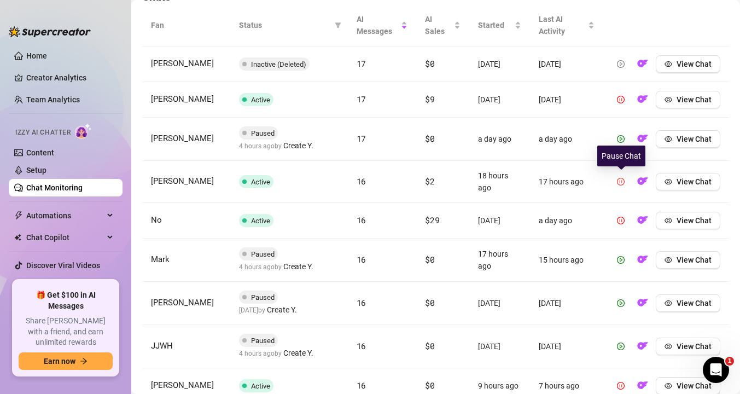
click at [622, 182] on icon "pause-circle" at bounding box center [621, 182] width 8 height 8
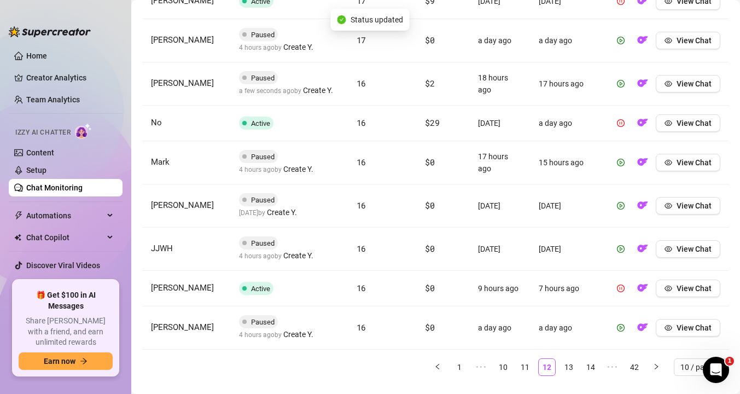
scroll to position [505, 0]
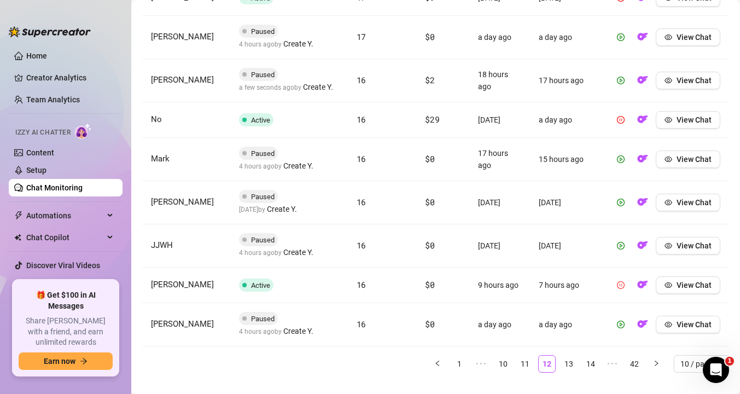
click at [623, 285] on icon "pause-circle" at bounding box center [621, 285] width 8 height 8
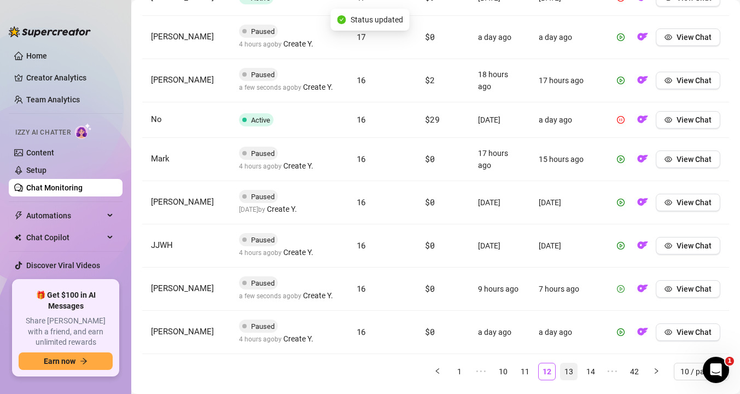
click at [576, 372] on link "13" at bounding box center [568, 371] width 16 height 16
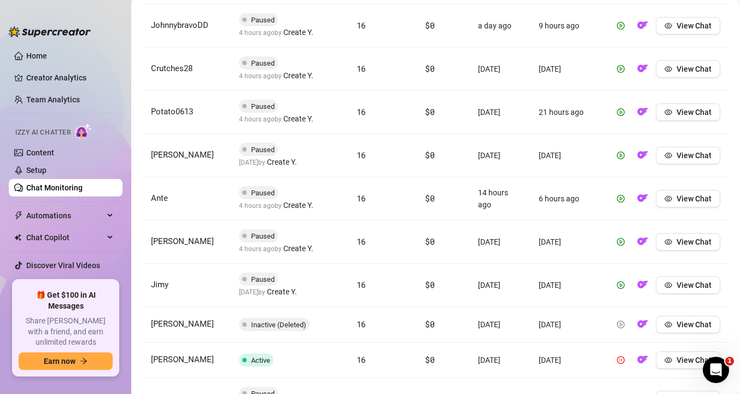
scroll to position [451, 0]
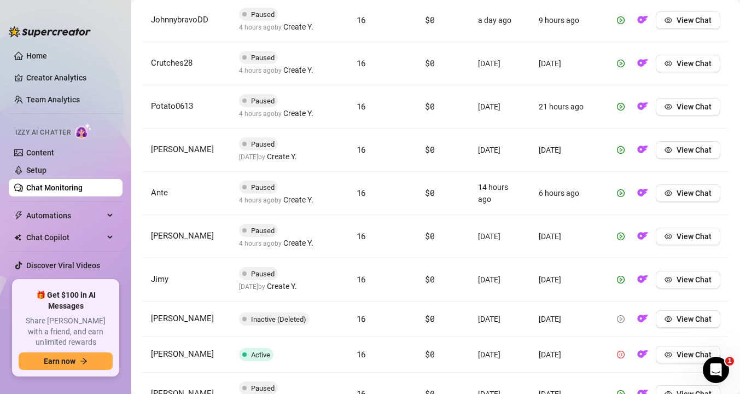
click at [617, 352] on icon "pause-circle" at bounding box center [621, 355] width 8 height 8
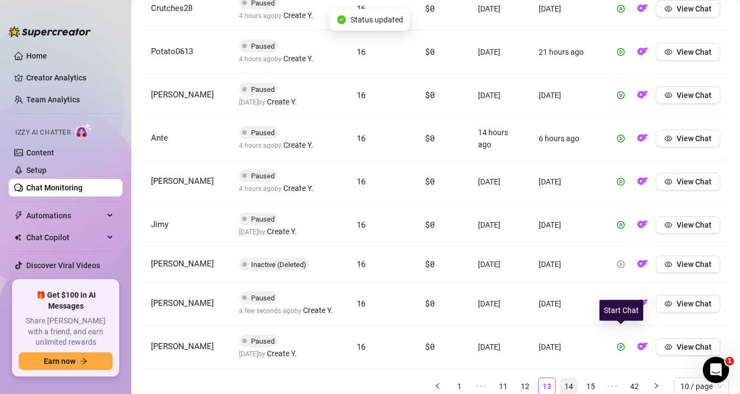
scroll to position [540, 0]
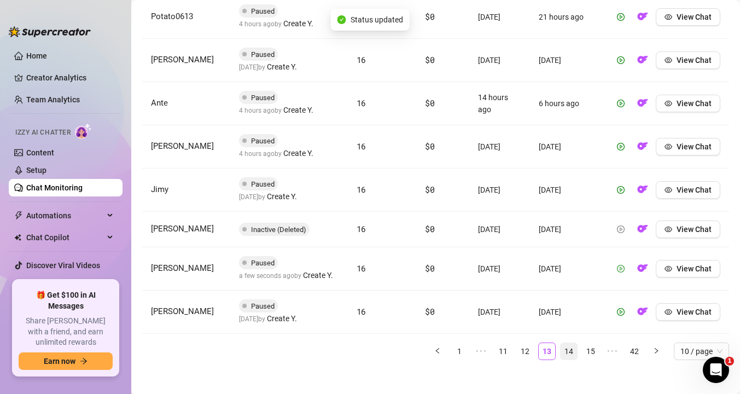
click at [570, 346] on link "14" at bounding box center [568, 351] width 16 height 16
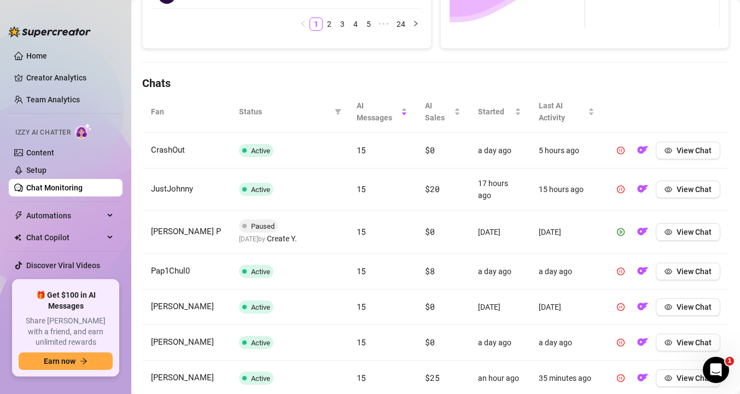
scroll to position [318, 0]
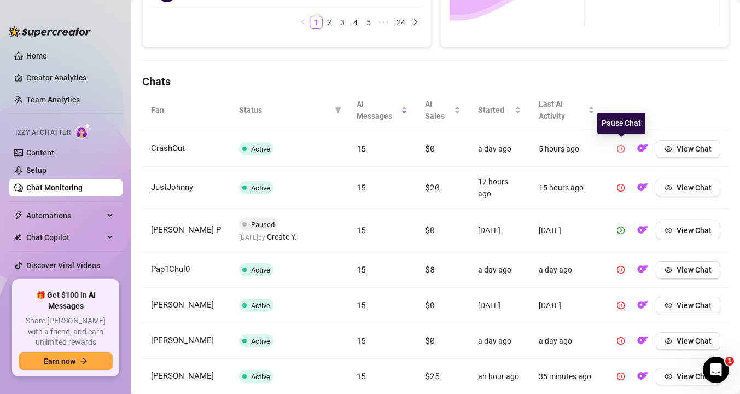
click at [620, 147] on icon "pause-circle" at bounding box center [621, 149] width 8 height 8
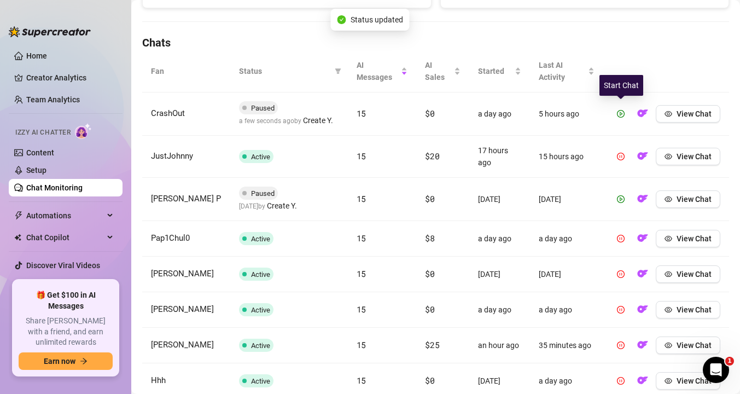
scroll to position [360, 0]
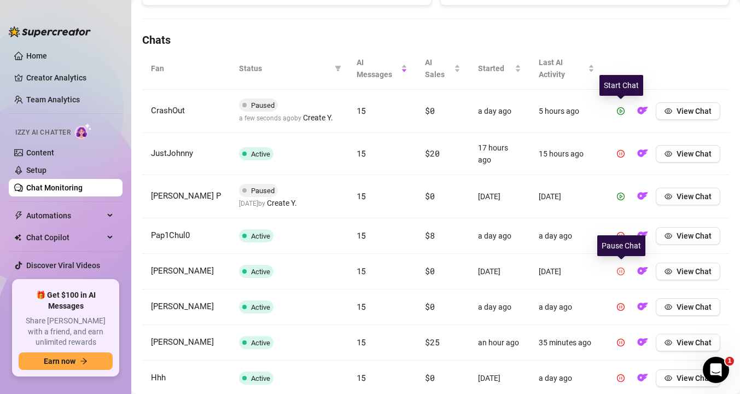
click at [620, 271] on icon "pause-circle" at bounding box center [621, 271] width 8 height 8
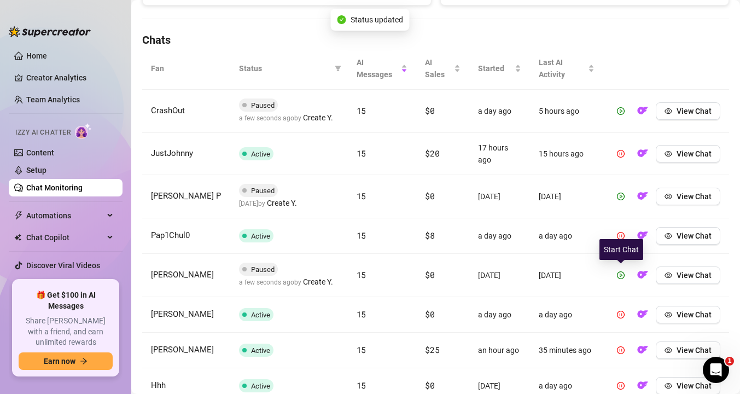
scroll to position [0, 0]
click at [620, 315] on icon "pause-circle" at bounding box center [621, 315] width 8 height 8
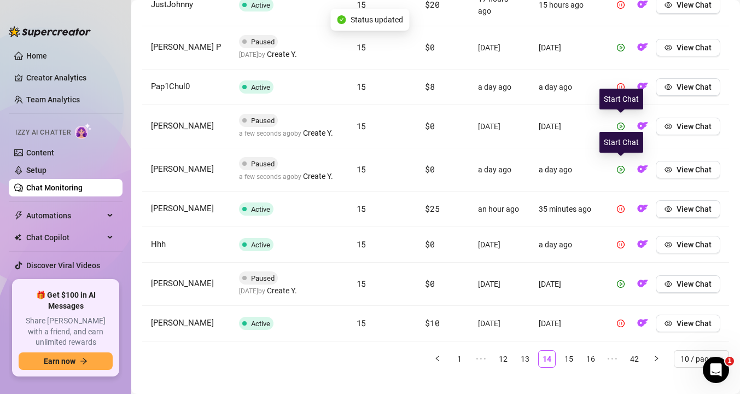
scroll to position [512, 0]
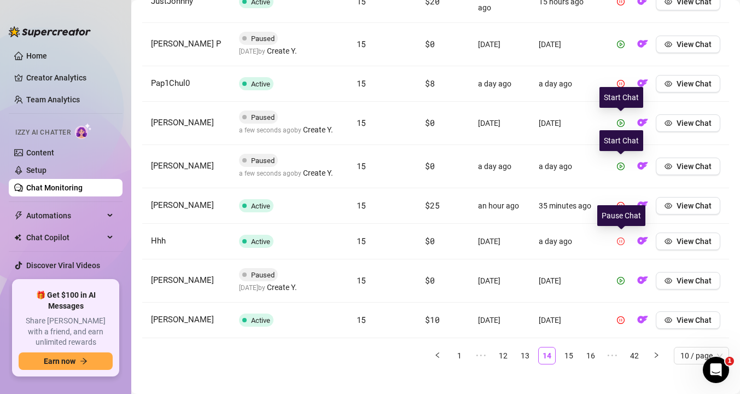
click at [622, 243] on icon "pause-circle" at bounding box center [621, 241] width 8 height 8
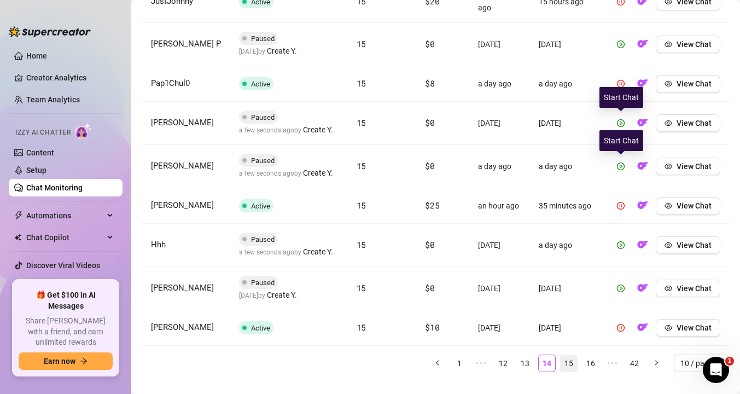
click at [573, 361] on link "15" at bounding box center [568, 363] width 16 height 16
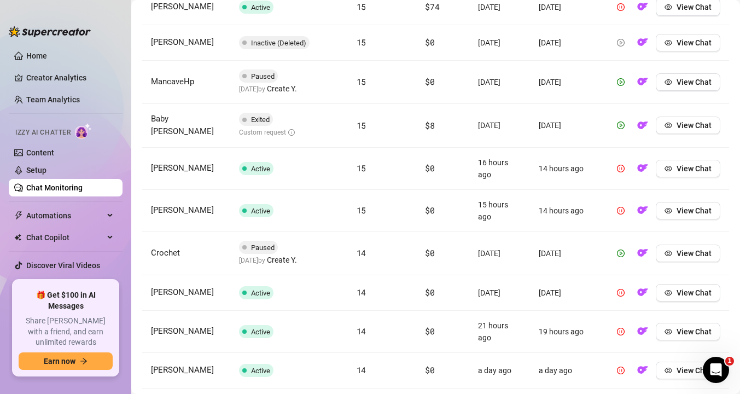
scroll to position [461, 0]
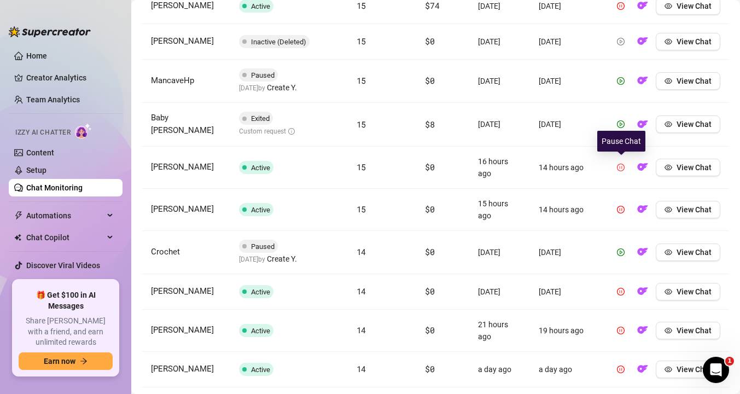
click at [618, 166] on icon "pause-circle" at bounding box center [621, 168] width 8 height 8
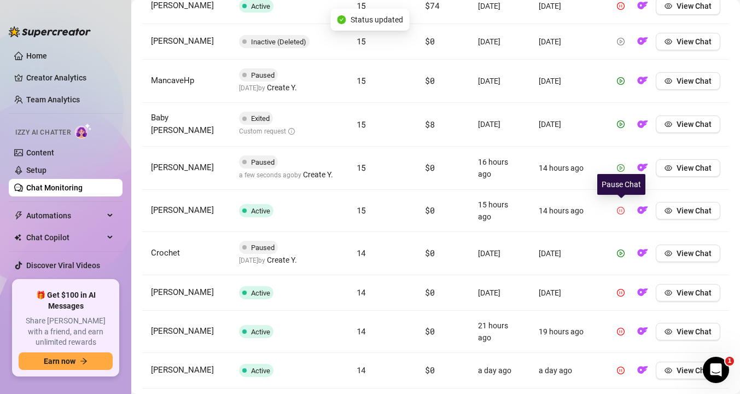
click at [622, 205] on button "button" at bounding box center [620, 210] width 17 height 17
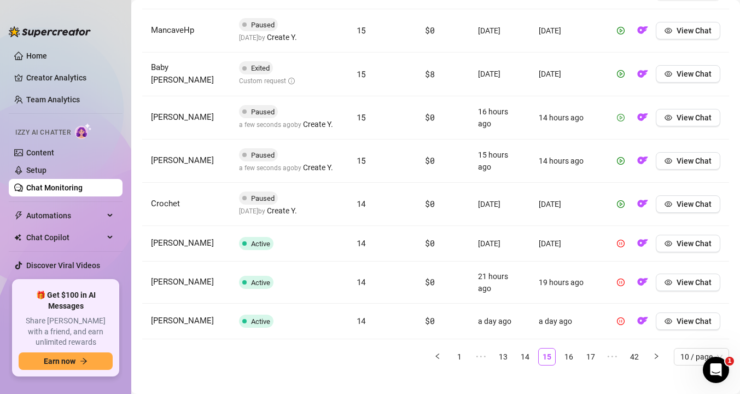
scroll to position [513, 0]
